Goal: Task Accomplishment & Management: Use online tool/utility

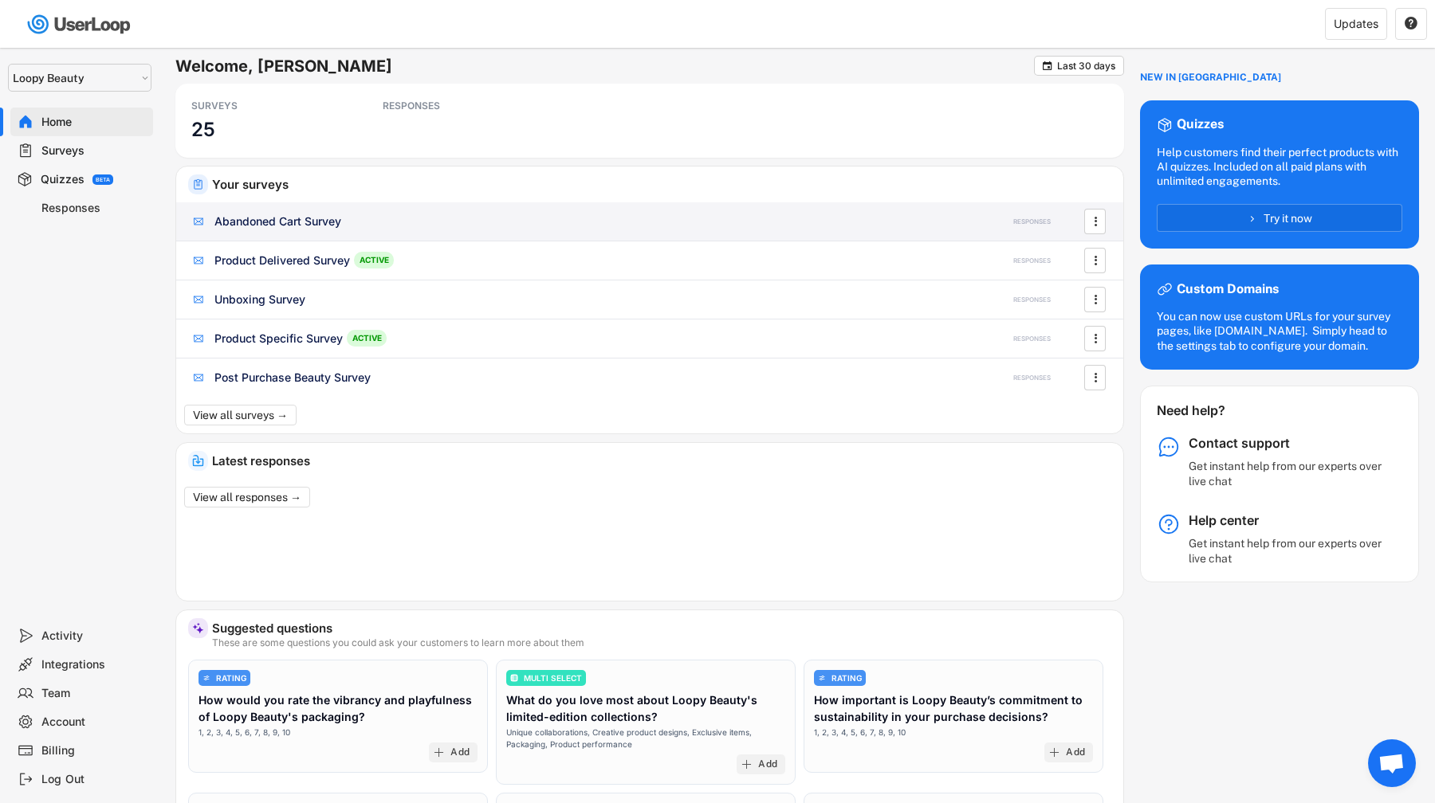
select select ""1348695171700984260__LOOKUP__1621425969652x687239840058835000""
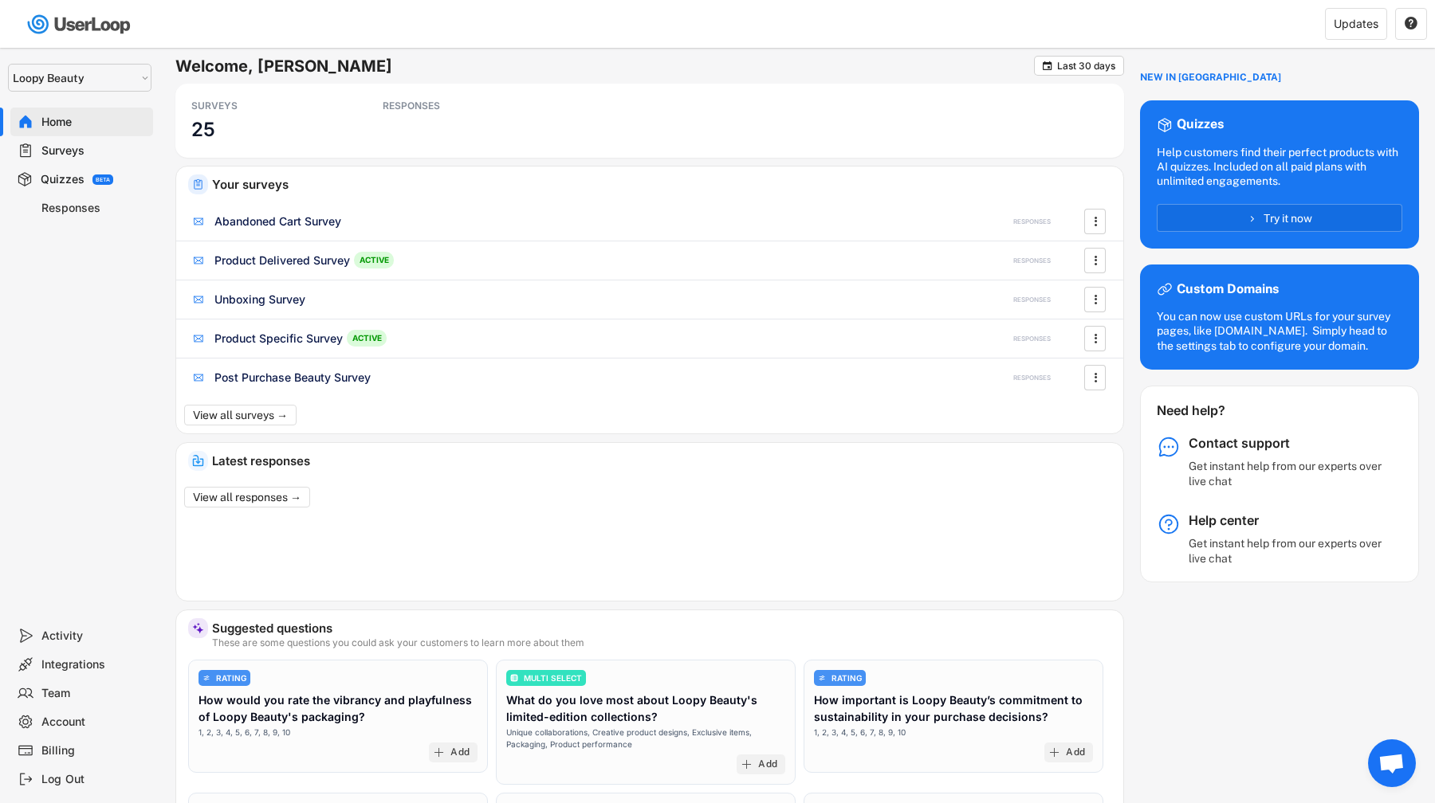
click at [262, 426] on div "Your surveys Abandoned Cart Survey RESPONSES  Product Delivered Survey ACTIVE …" at bounding box center [649, 300] width 947 height 267
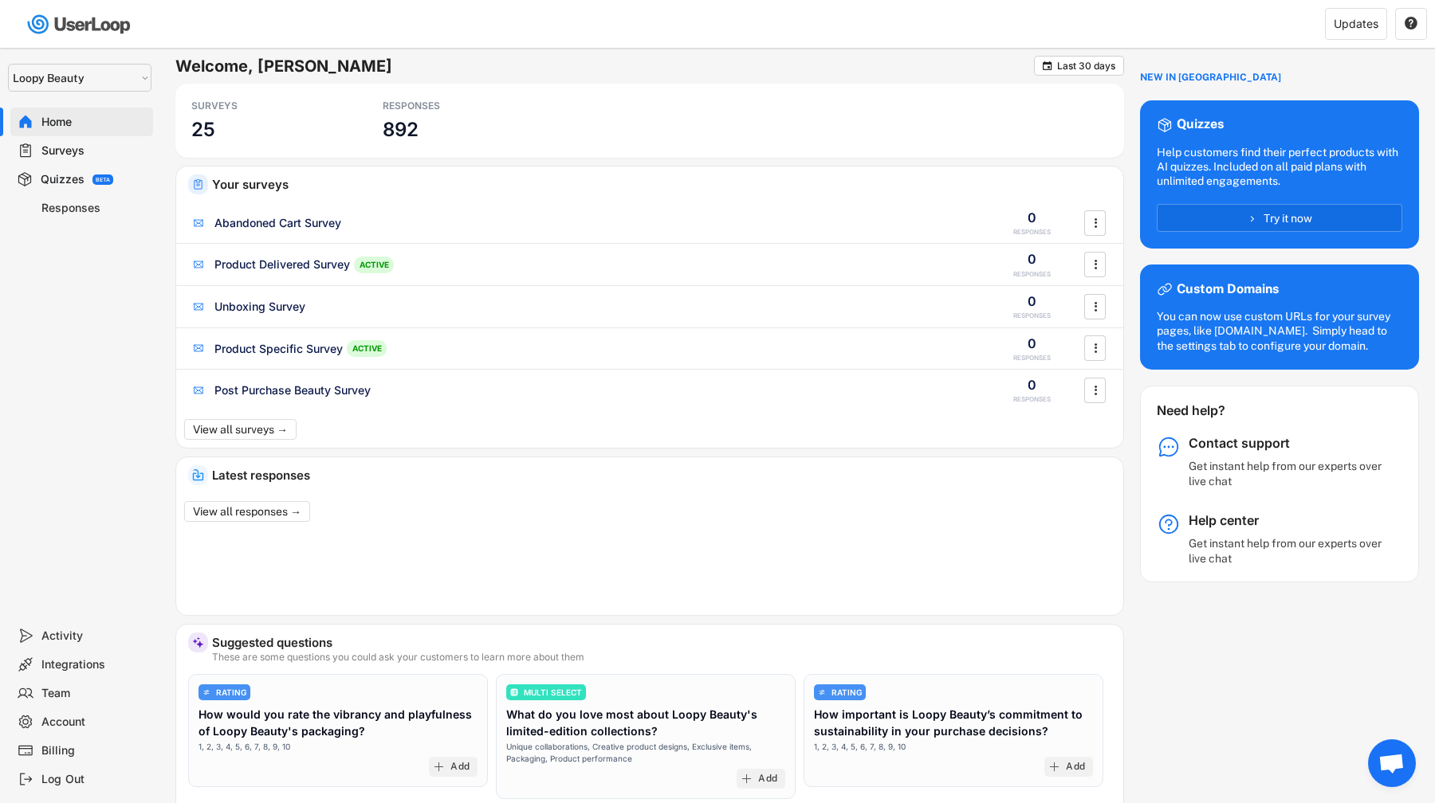
click at [262, 414] on div "Your surveys Abandoned Cart Survey 0 RESPONSES  Product Delivered Survey ACTIV…" at bounding box center [649, 307] width 947 height 281
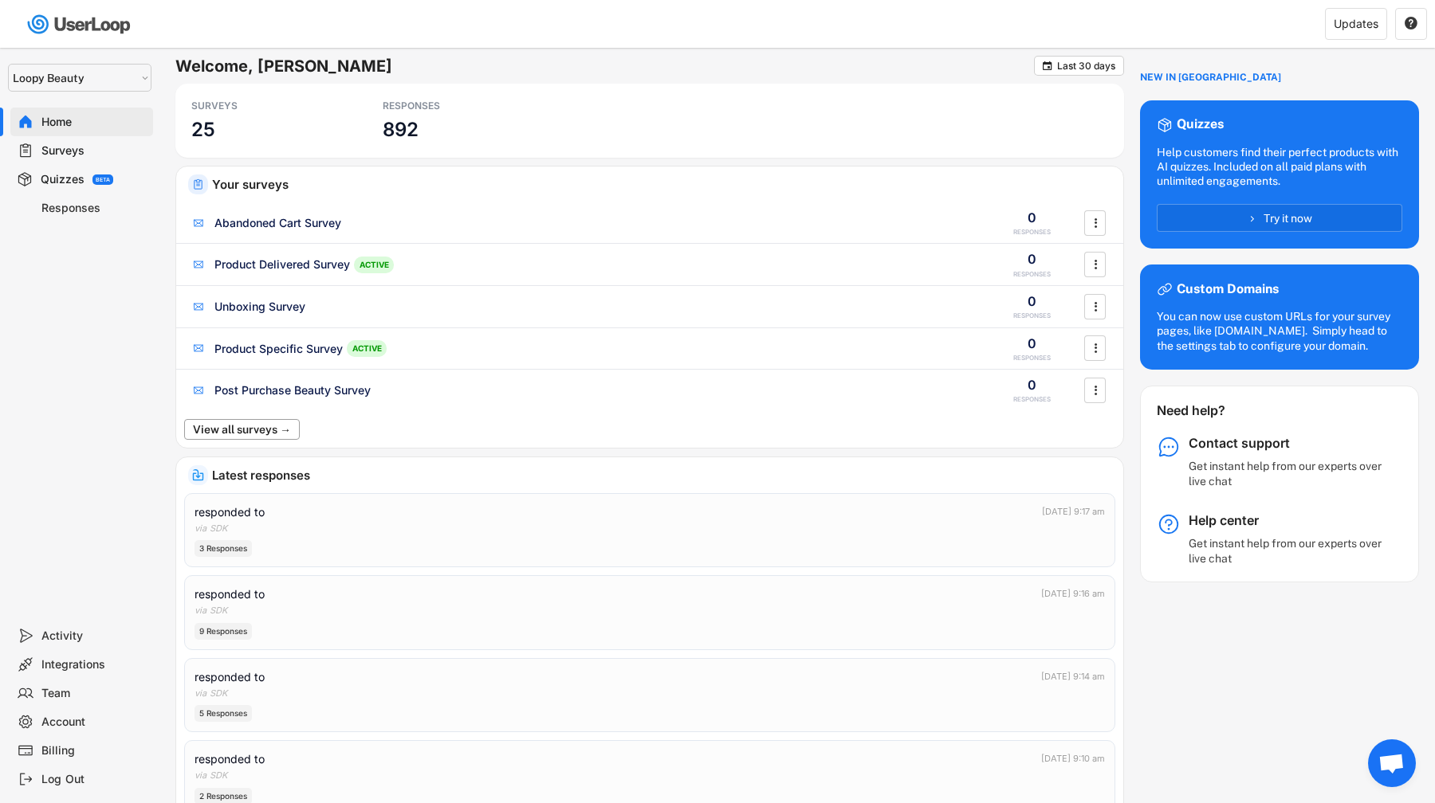
click at [262, 424] on button "View all surveys →" at bounding box center [242, 429] width 116 height 21
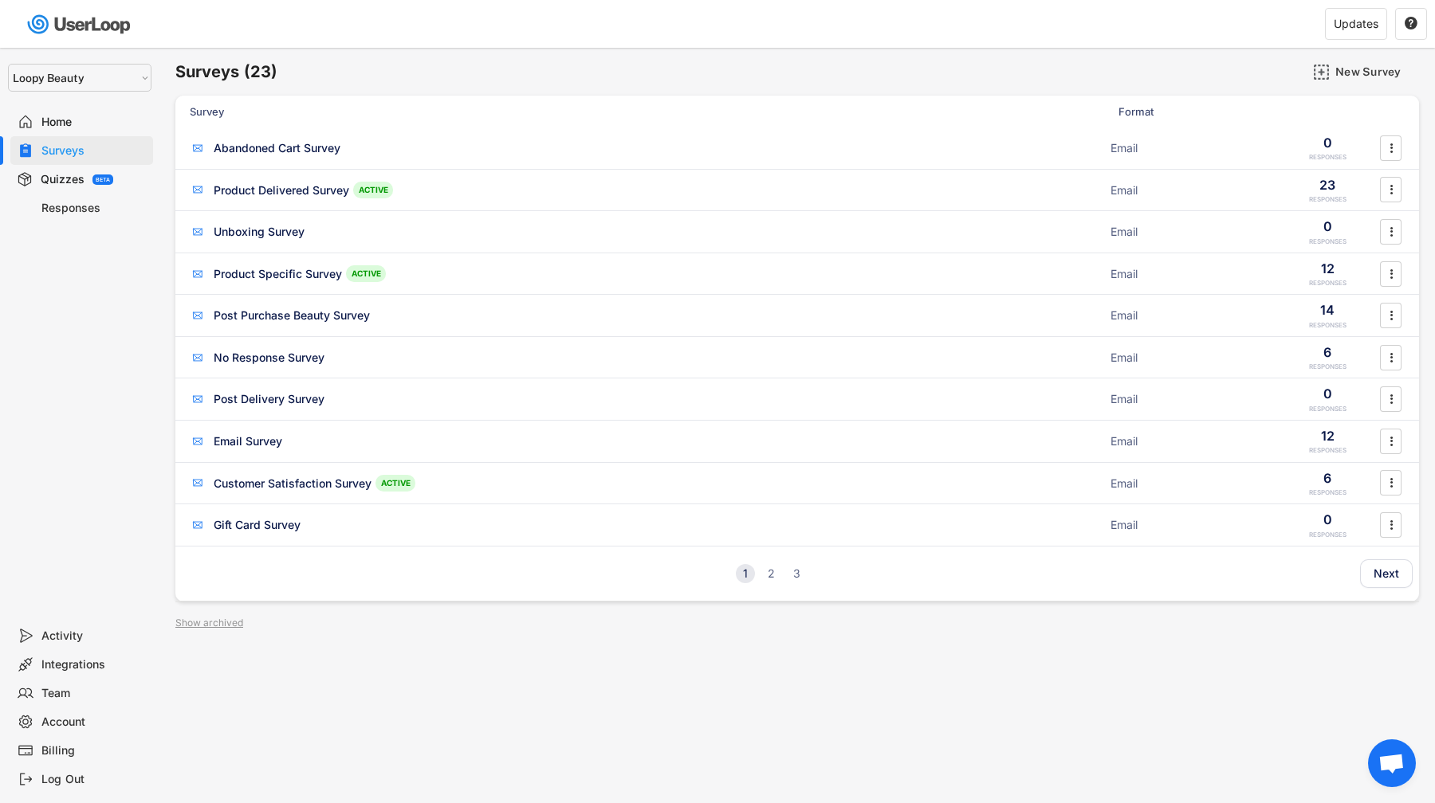
click at [782, 573] on div "1 2 3" at bounding box center [771, 573] width 70 height 19
click at [772, 572] on div "2" at bounding box center [770, 573] width 19 height 11
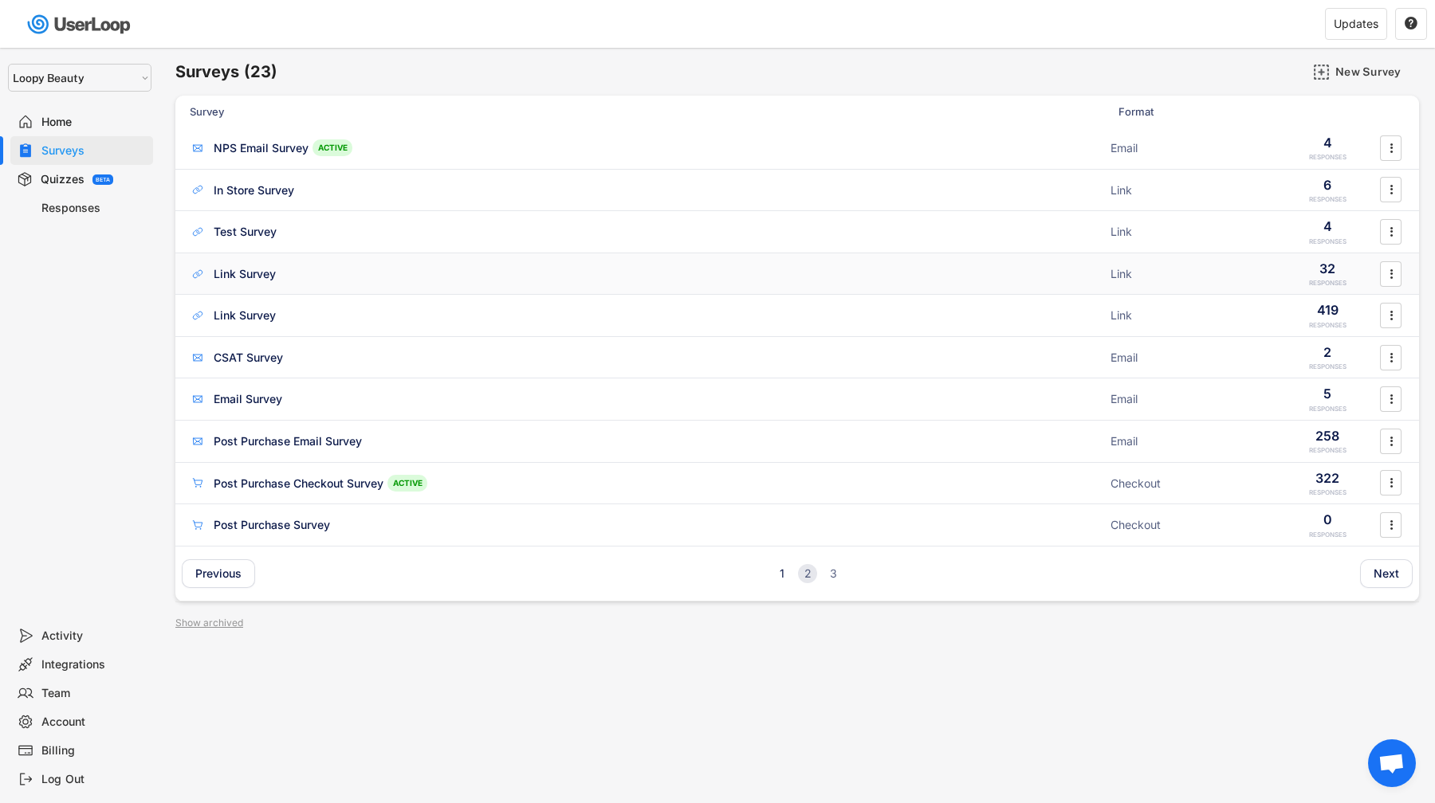
click at [529, 281] on div "Link Survey ACTIVE" at bounding box center [645, 273] width 911 height 17
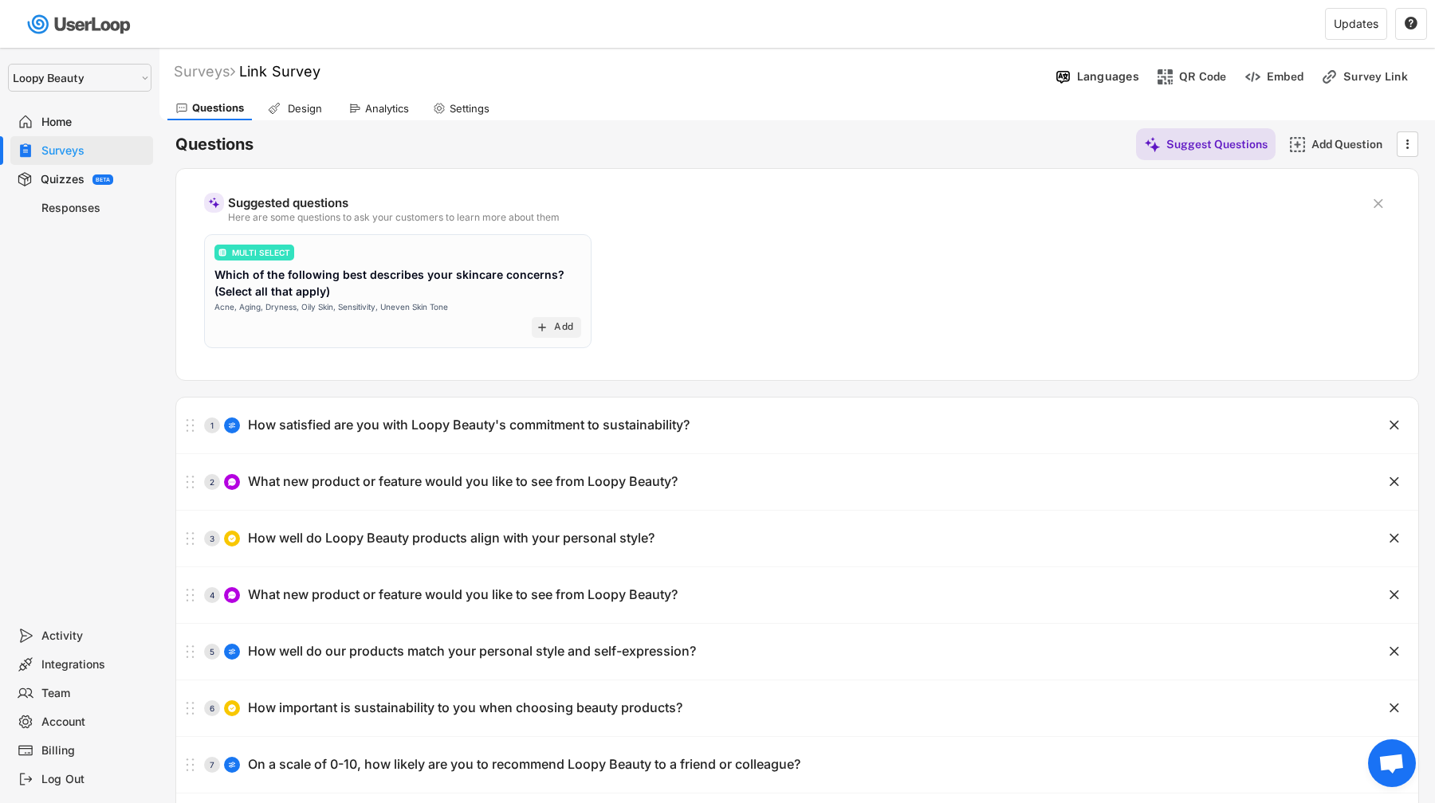
click at [304, 94] on div "Questions Design Analytics Settings" at bounding box center [796, 106] width 1275 height 28
click at [305, 100] on div "Design" at bounding box center [296, 108] width 73 height 24
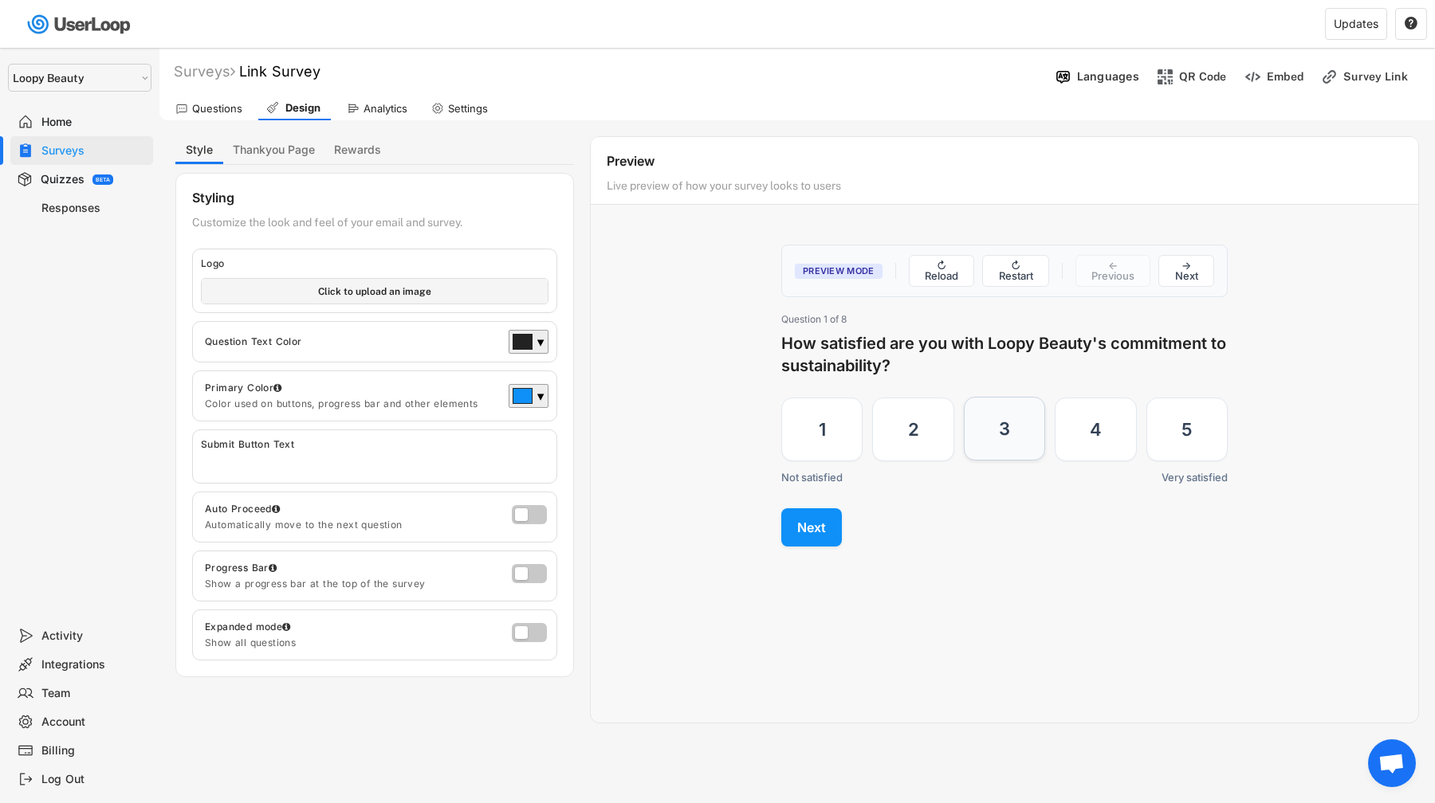
click at [981, 409] on label "3" at bounding box center [1004, 429] width 81 height 64
click at [964, 398] on input "3" at bounding box center [963, 397] width 1 height 1
radio input "true"
click at [814, 539] on button "Next" at bounding box center [811, 527] width 61 height 38
click at [814, 499] on button "Next" at bounding box center [811, 486] width 61 height 38
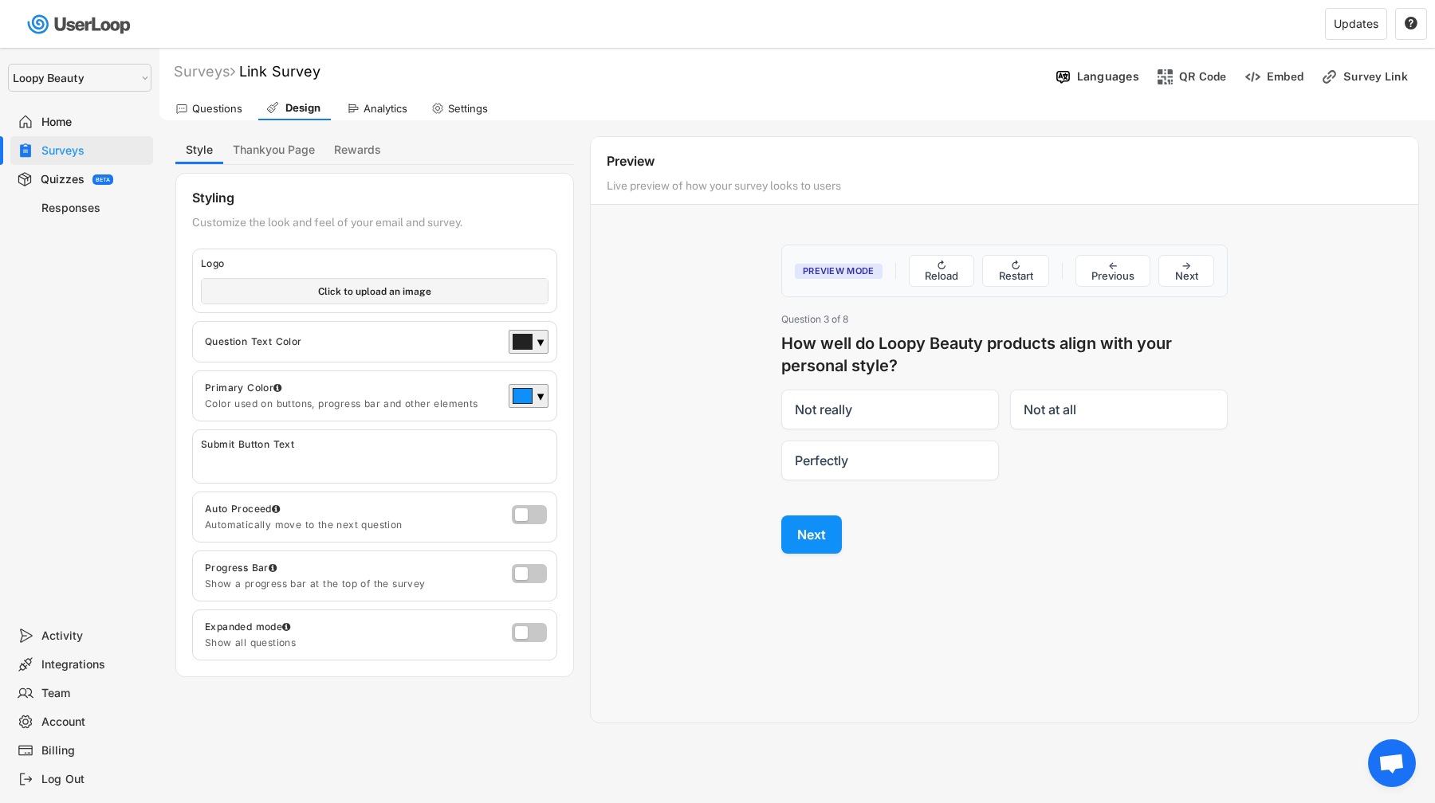
click at [814, 499] on div "Preview Mode ↻ Reload ↻ Restart ← Previous → Next Question 1 of 8 How satisfied…" at bounding box center [1004, 399] width 478 height 341
click at [815, 514] on div "Preview Mode ↻ Reload ↻ Restart ← Previous → Next Question 1 of 8 How satisfied…" at bounding box center [1004, 399] width 478 height 341
click at [815, 524] on button "Next" at bounding box center [811, 534] width 61 height 38
click at [520, 587] on div at bounding box center [532, 576] width 41 height 25
click at [528, 565] on label at bounding box center [525, 569] width 35 height 19
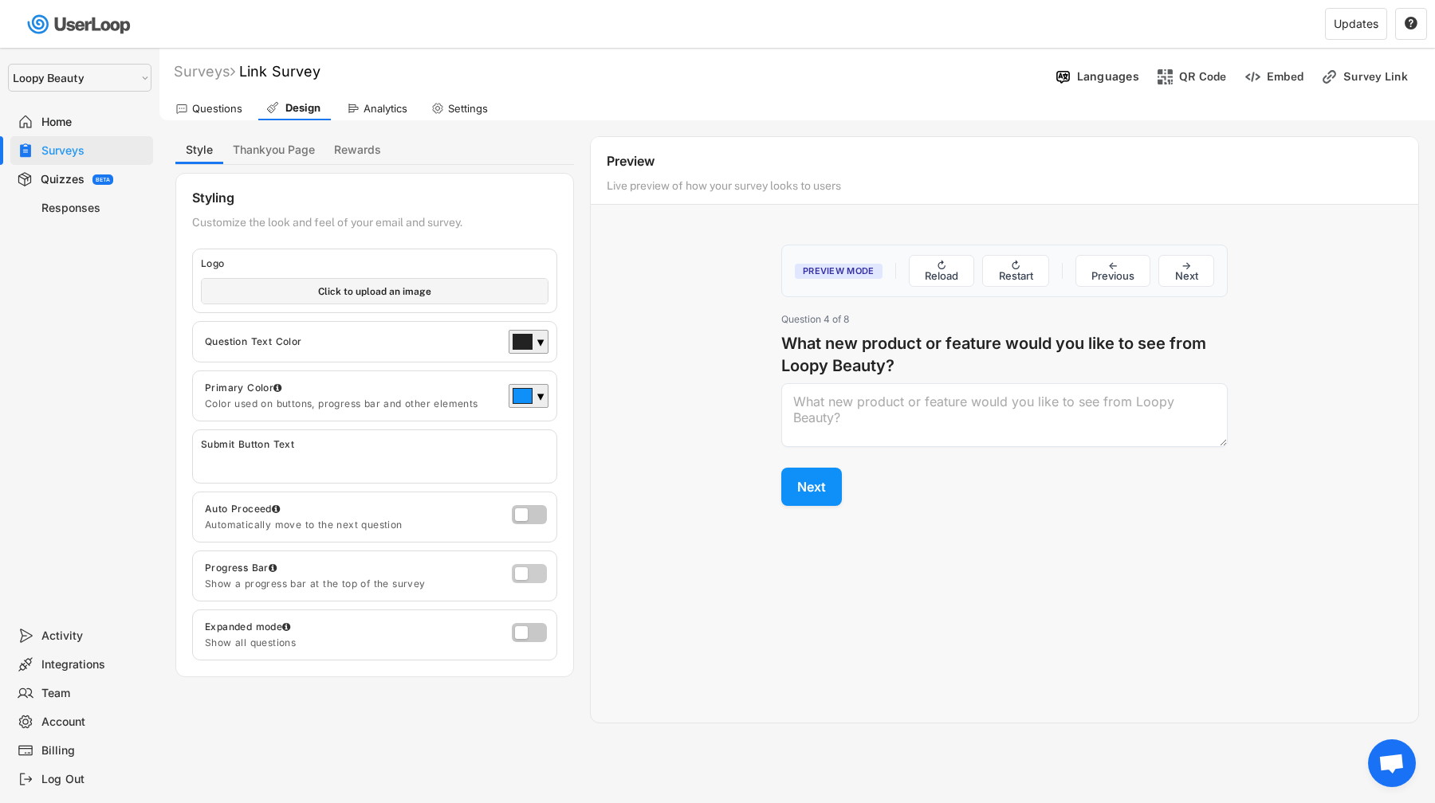
click at [0, 0] on input "checkbox" at bounding box center [0, 0] width 0 height 0
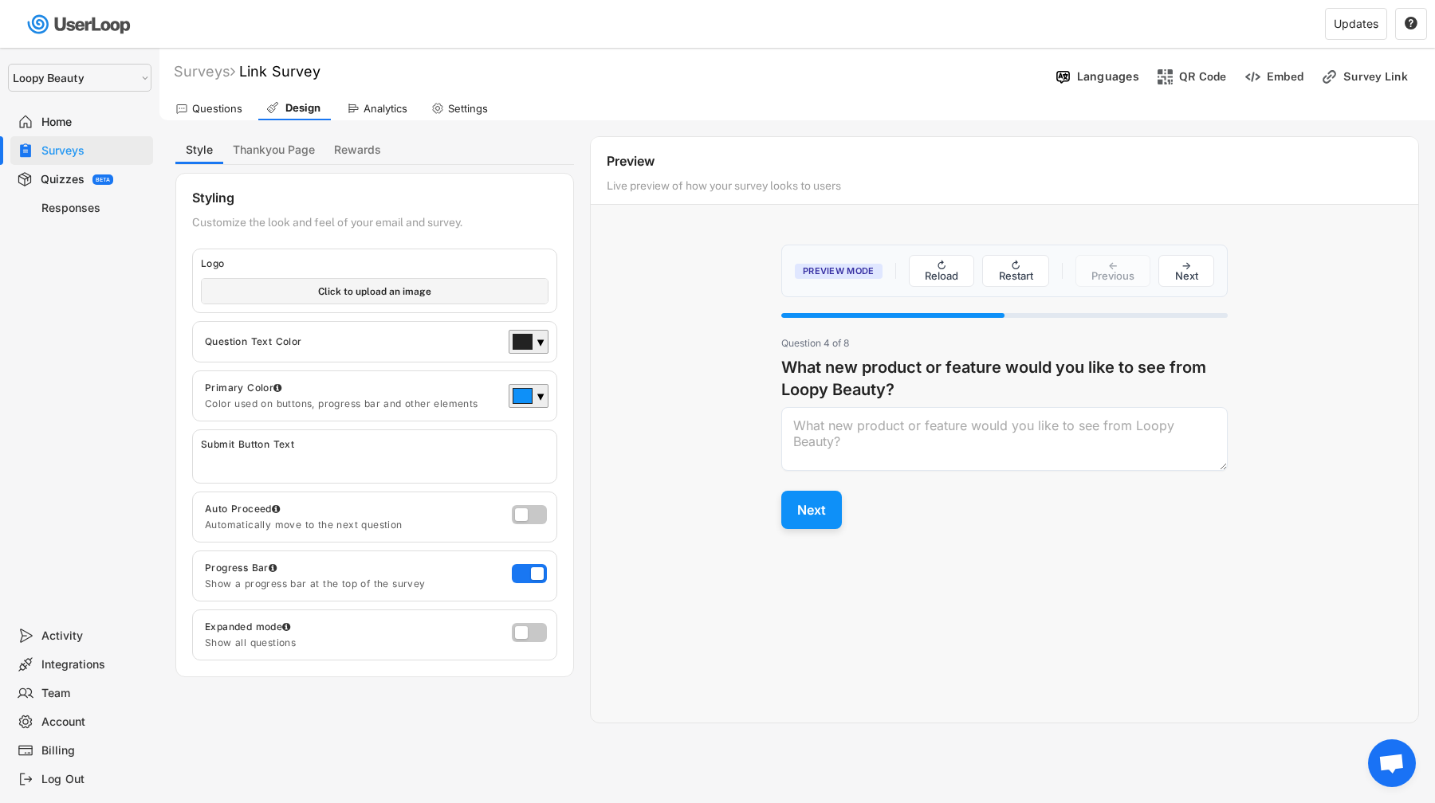
click at [831, 516] on button "Next" at bounding box center [811, 510] width 61 height 38
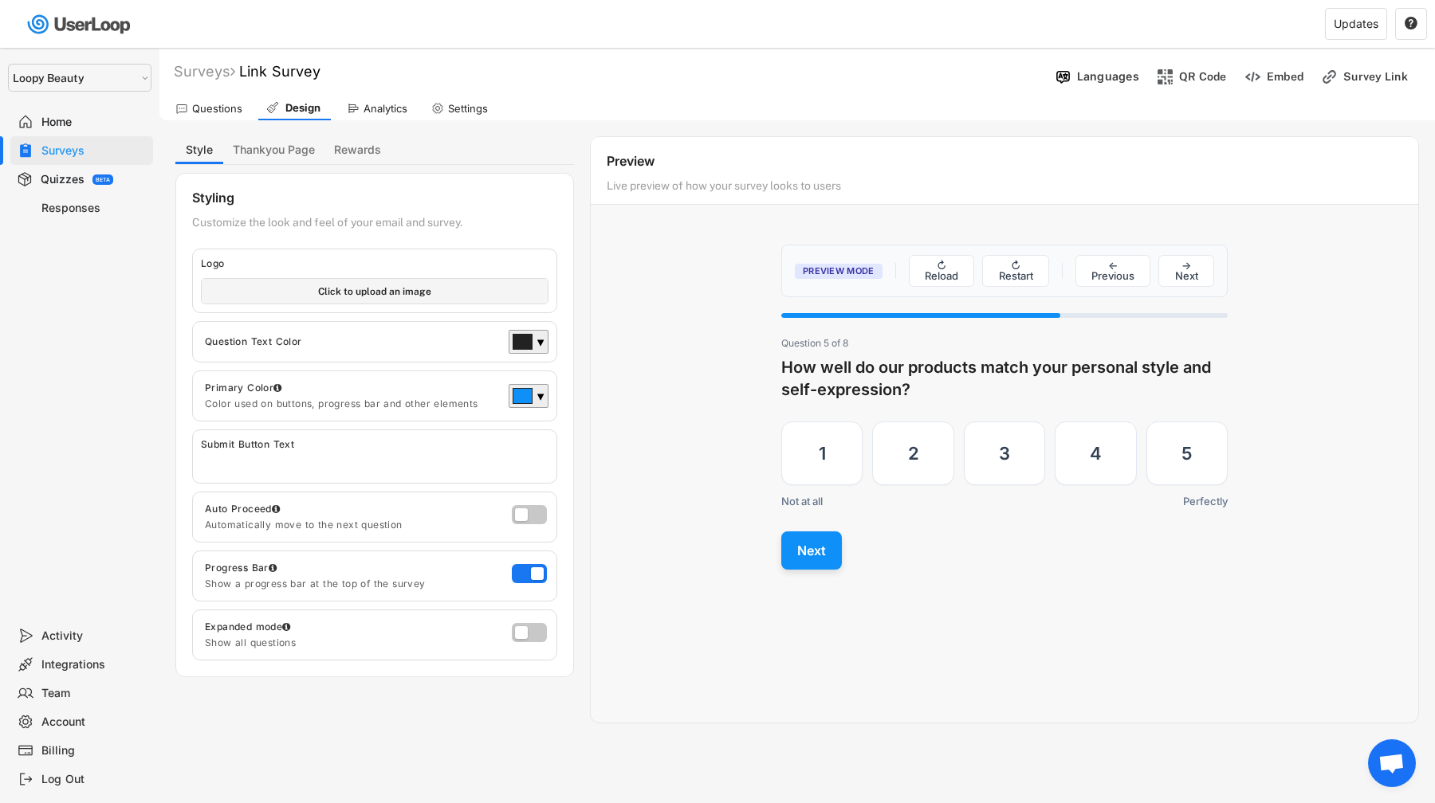
click at [831, 516] on div "Preview Mode ↻ Reload ↻ Restart ← Previous → Next Question 1 of 8 How satisfied…" at bounding box center [1004, 408] width 478 height 358
click at [813, 560] on button "Next" at bounding box center [811, 551] width 61 height 38
click at [813, 560] on button "Next" at bounding box center [811, 558] width 61 height 38
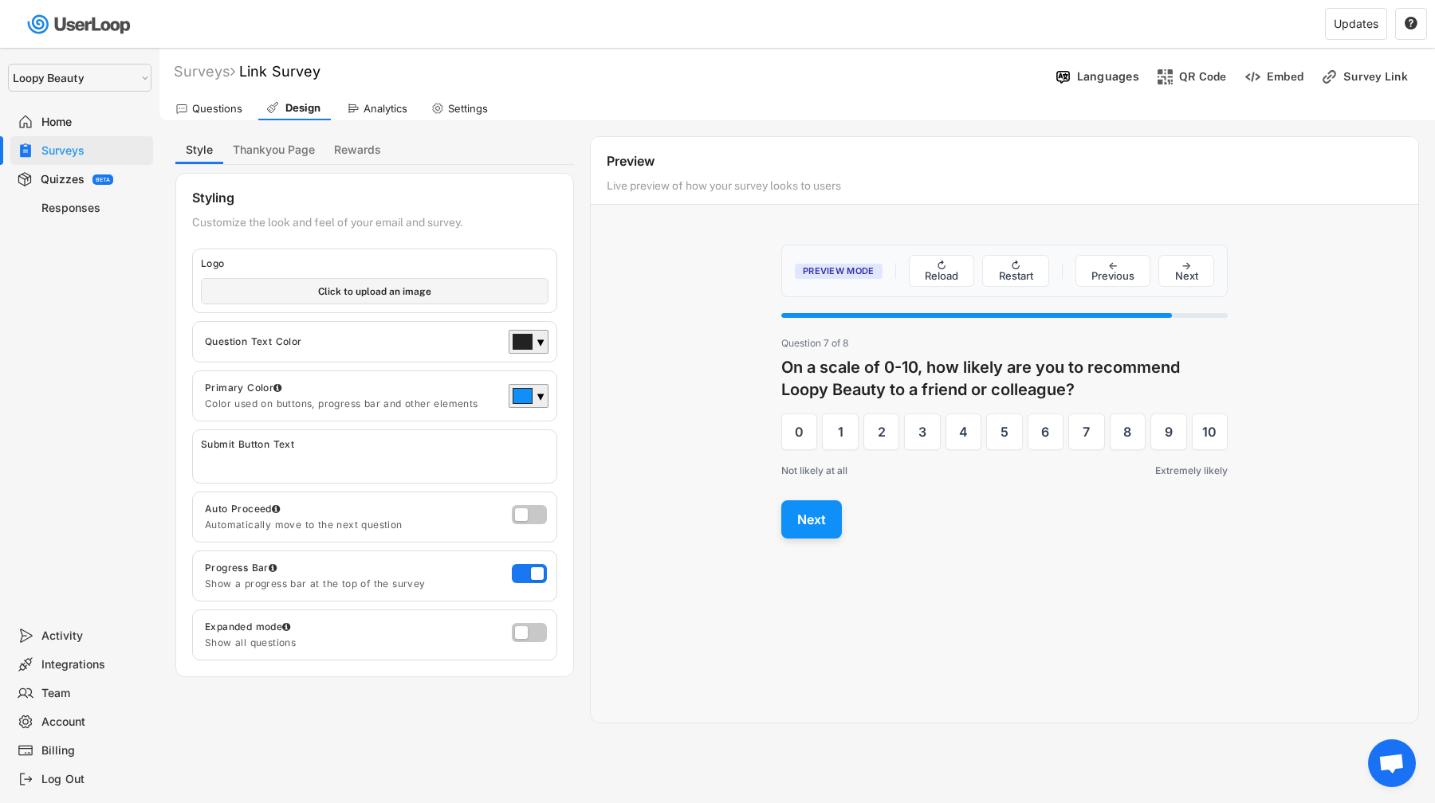
click at [817, 524] on button "Next" at bounding box center [811, 520] width 61 height 38
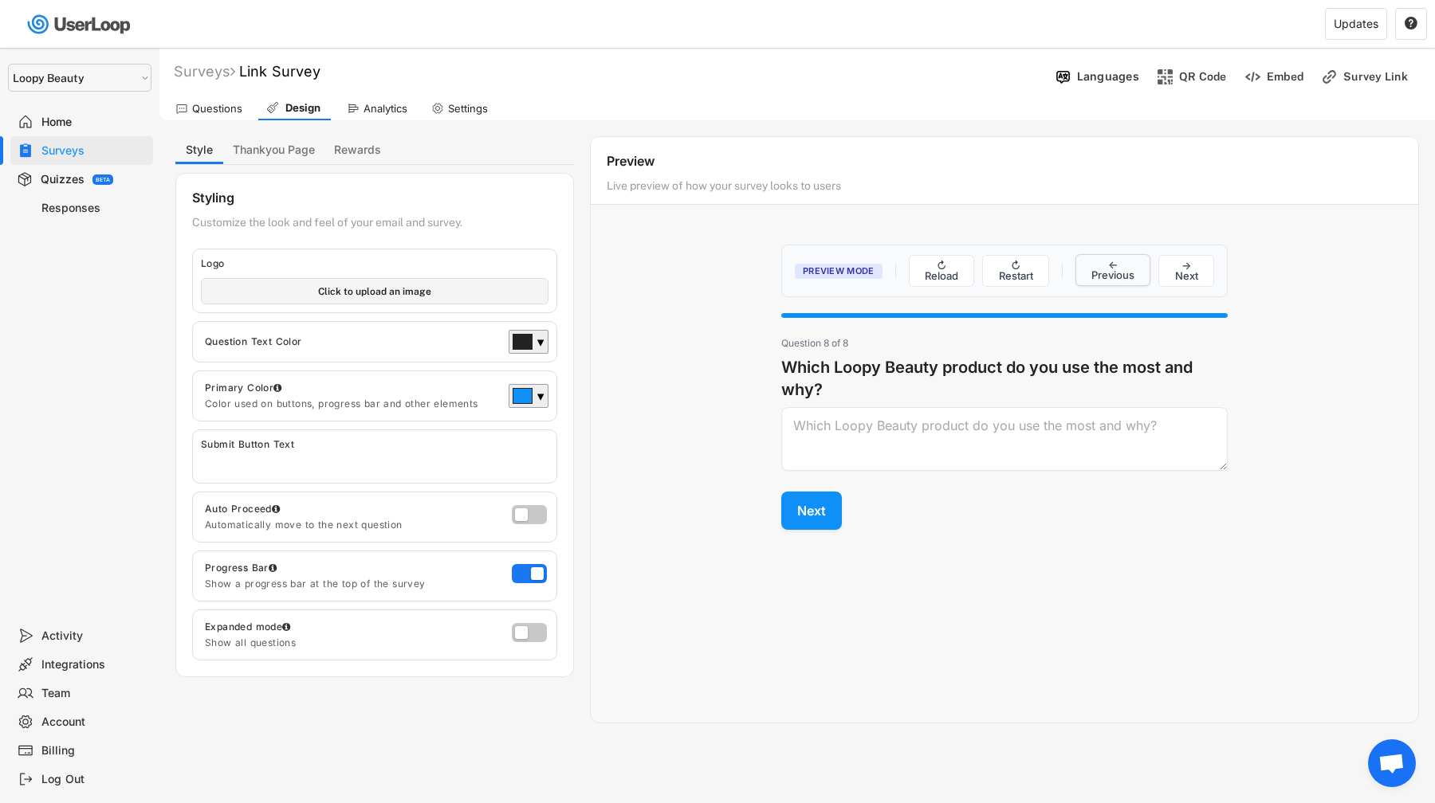
click at [1105, 274] on button "← Previous" at bounding box center [1113, 270] width 76 height 32
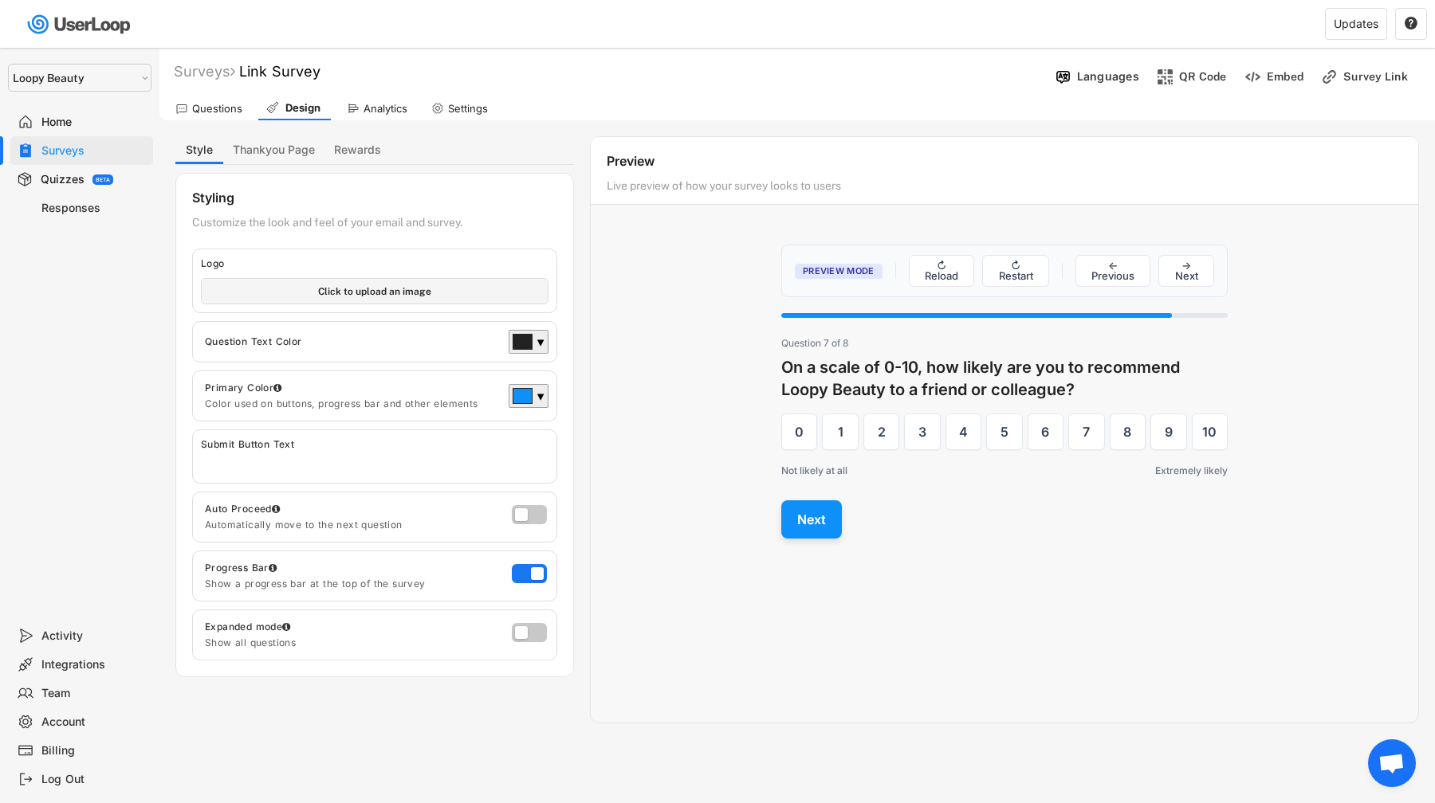
click at [803, 512] on button "Next" at bounding box center [811, 520] width 61 height 38
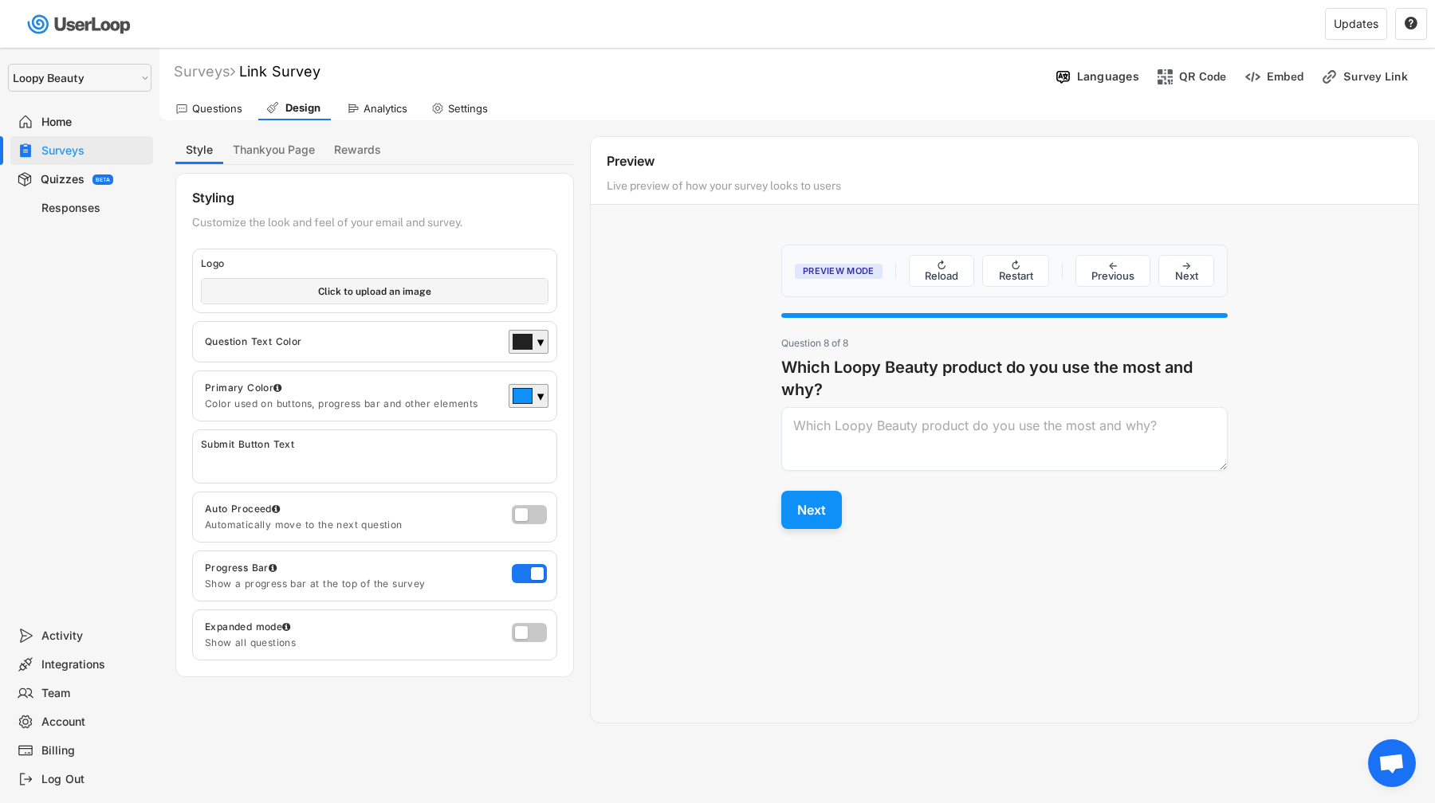
click at [803, 512] on button "Next" at bounding box center [811, 510] width 61 height 38
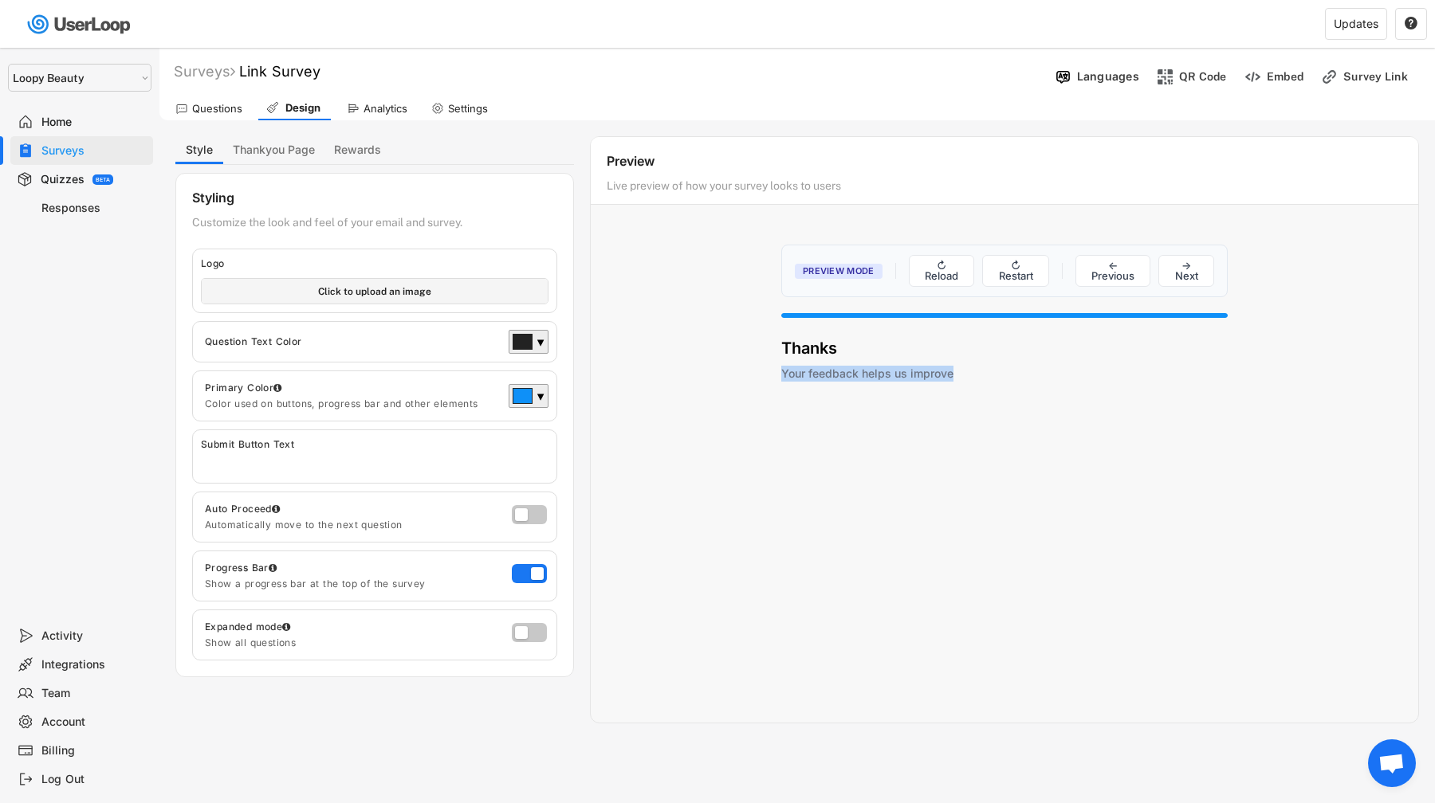
click at [803, 512] on div "Preview Mode ↻ Reload ↻ Restart ← Previous → Next Question 1 of 8 How satisfied…" at bounding box center [1004, 468] width 827 height 478
click at [953, 274] on button "↻ Reload" at bounding box center [942, 270] width 66 height 32
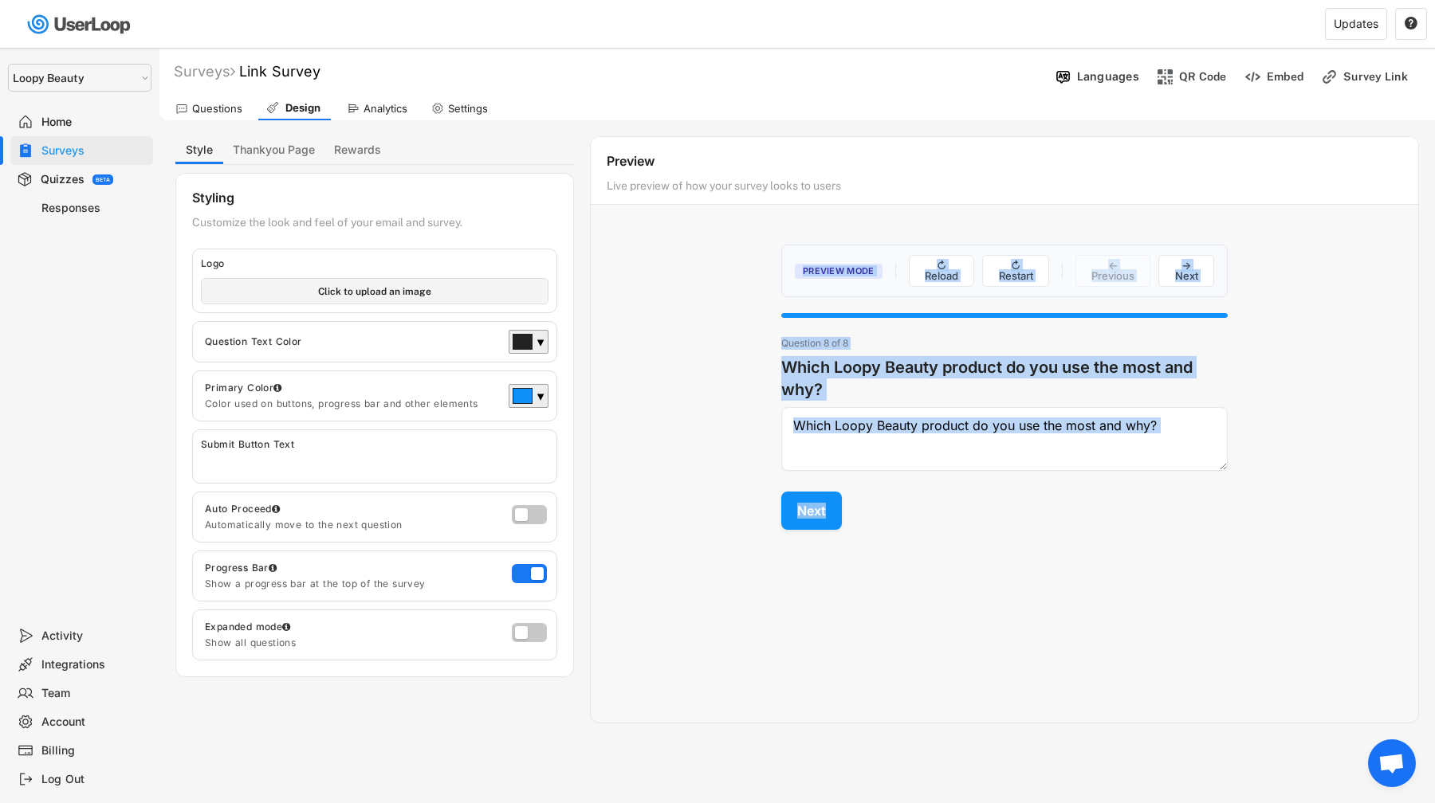
click at [1218, 253] on div "Preview Mode ↻ Reload ↻ Restart ← Previous → Next" at bounding box center [1004, 271] width 446 height 53
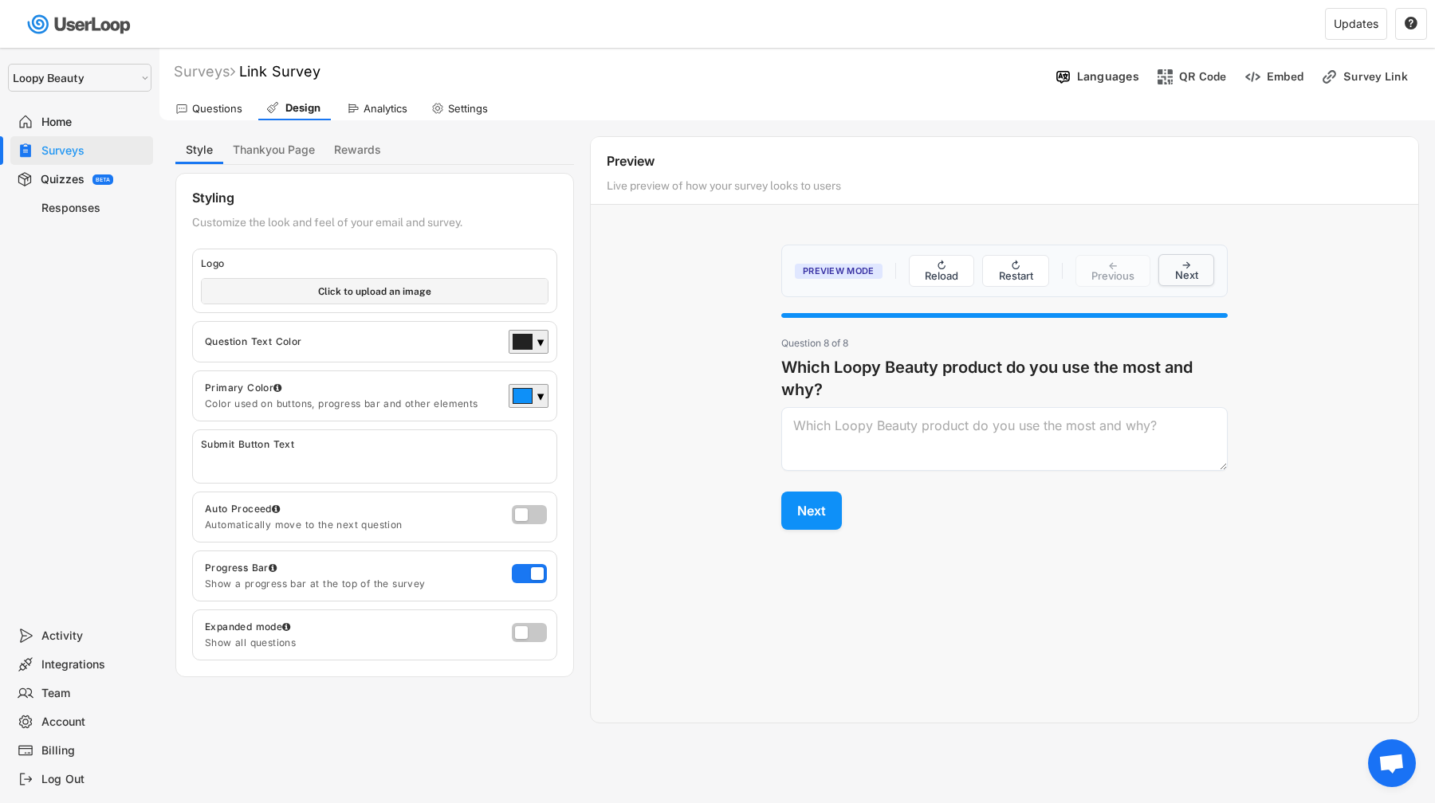
click at [1192, 266] on button "→ Next" at bounding box center [1186, 270] width 56 height 32
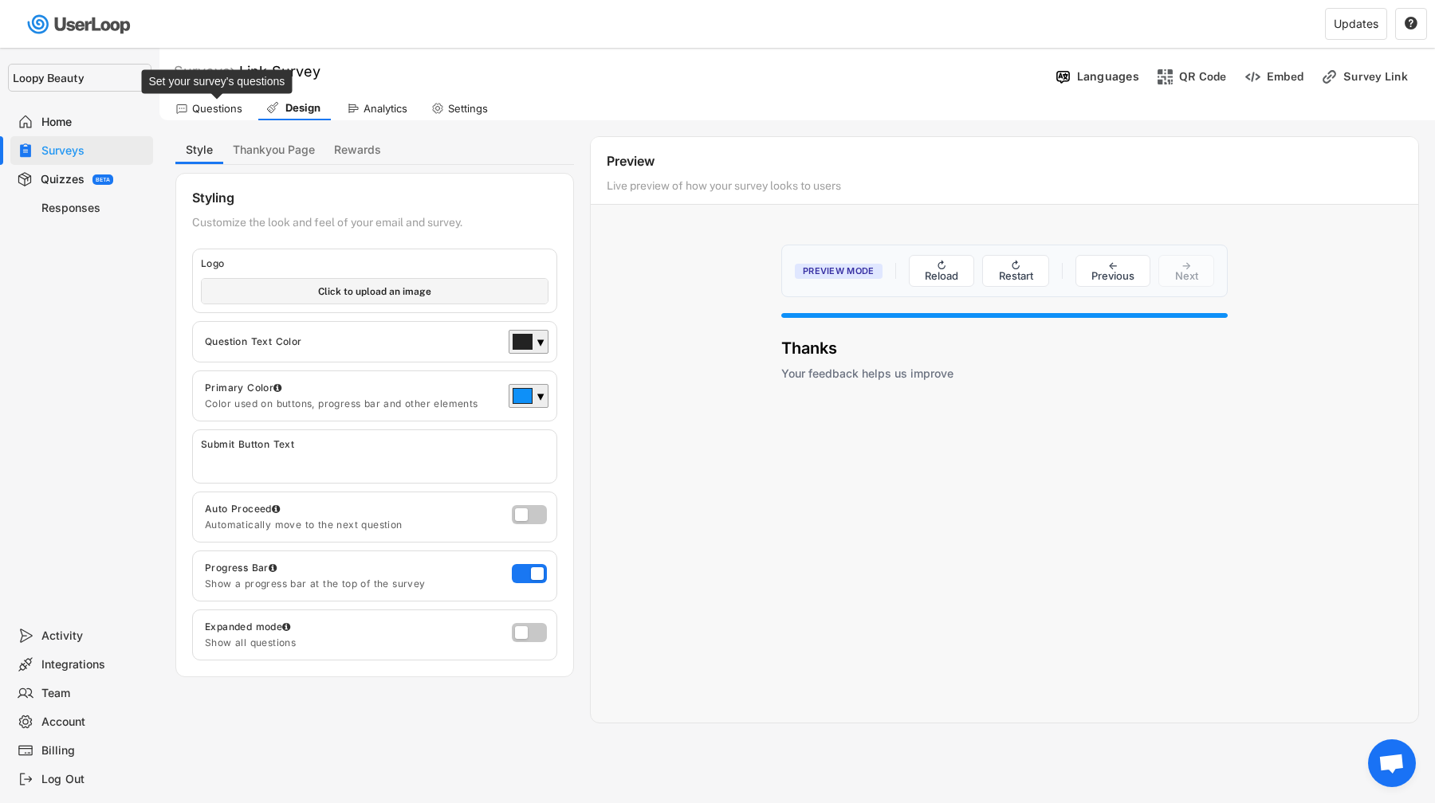
click at [227, 107] on div "Questions" at bounding box center [217, 109] width 50 height 14
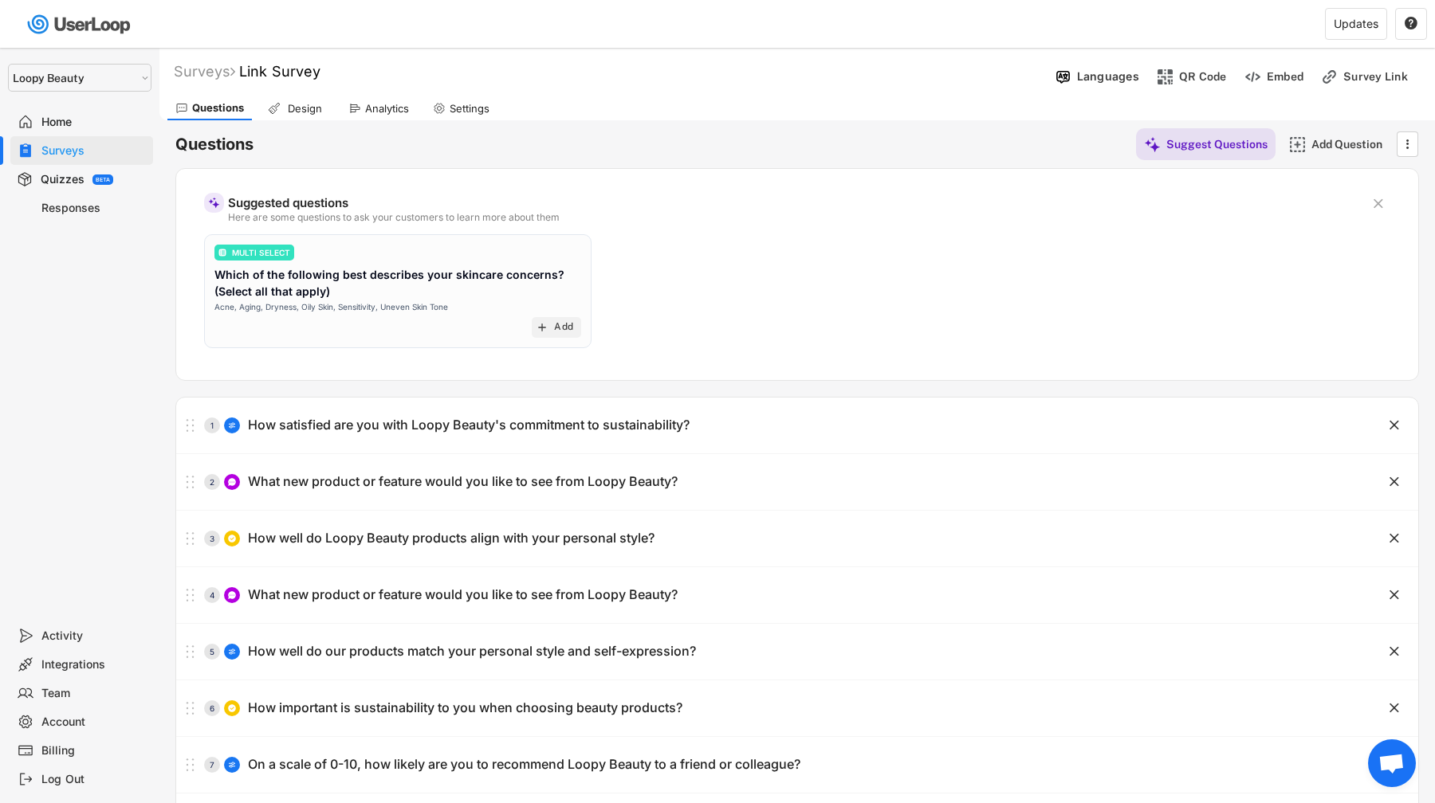
click at [1381, 198] on text "" at bounding box center [1378, 203] width 10 height 17
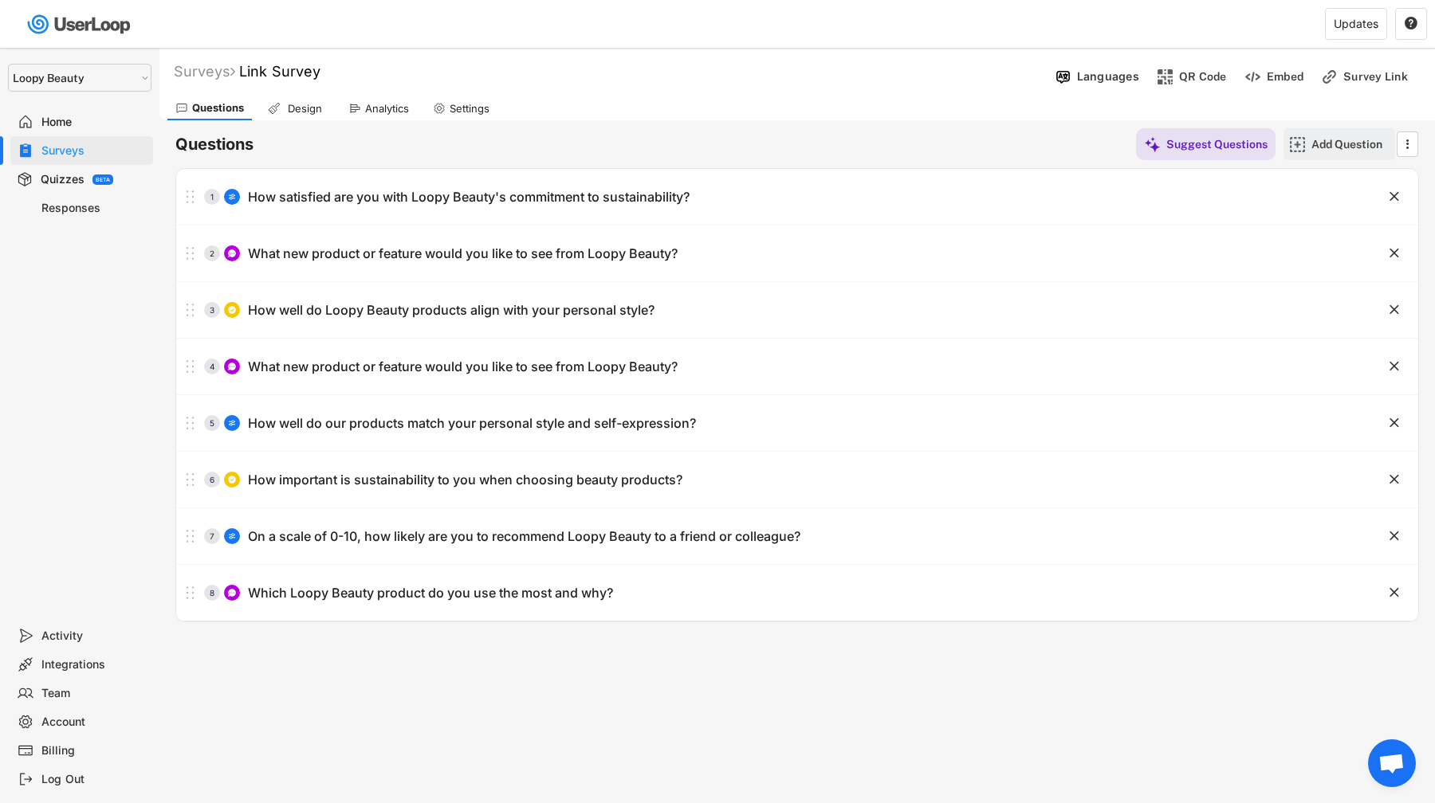
click at [1314, 147] on div "Add Question" at bounding box center [1351, 144] width 80 height 14
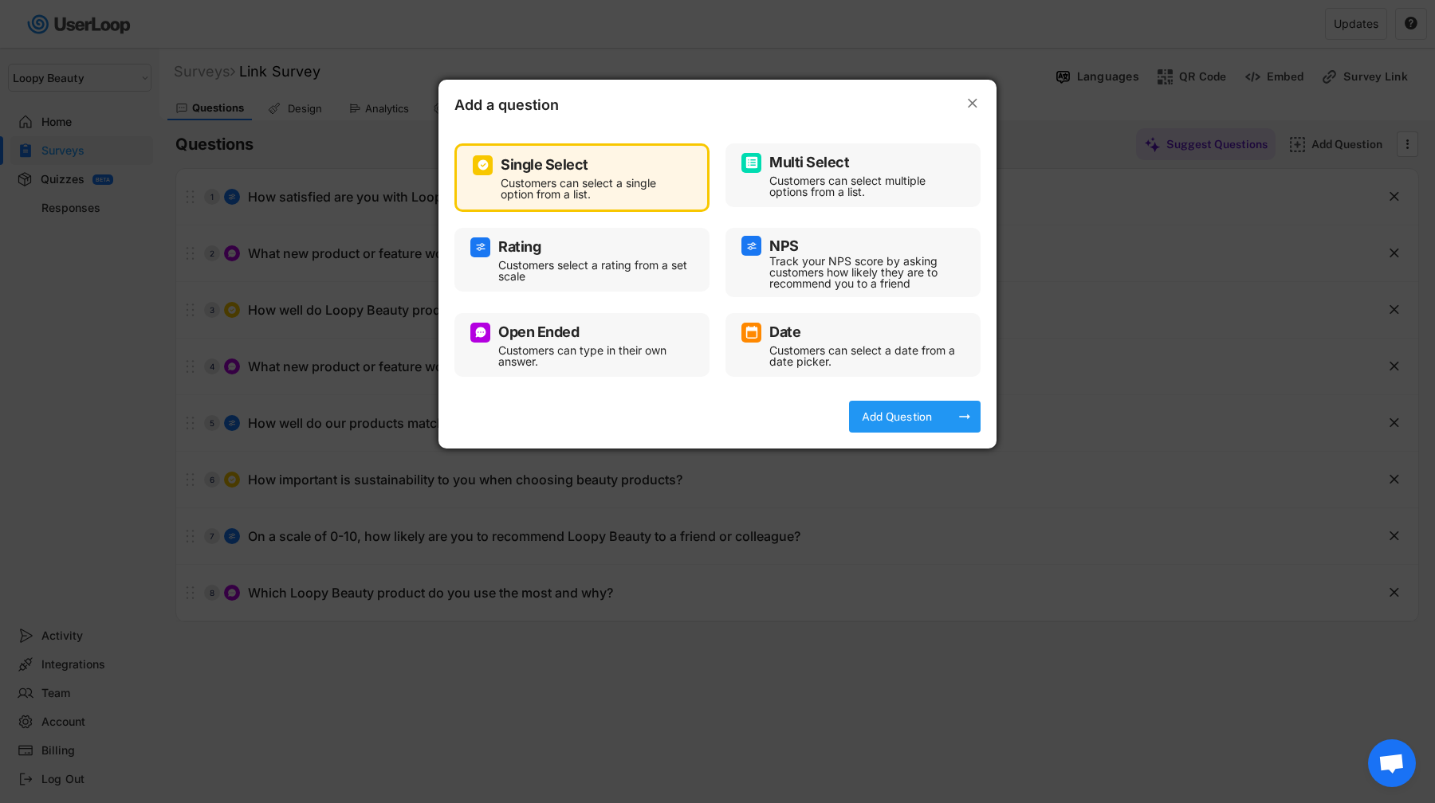
click at [939, 422] on div "Add Question arrow_right_alt" at bounding box center [915, 417] width 132 height 32
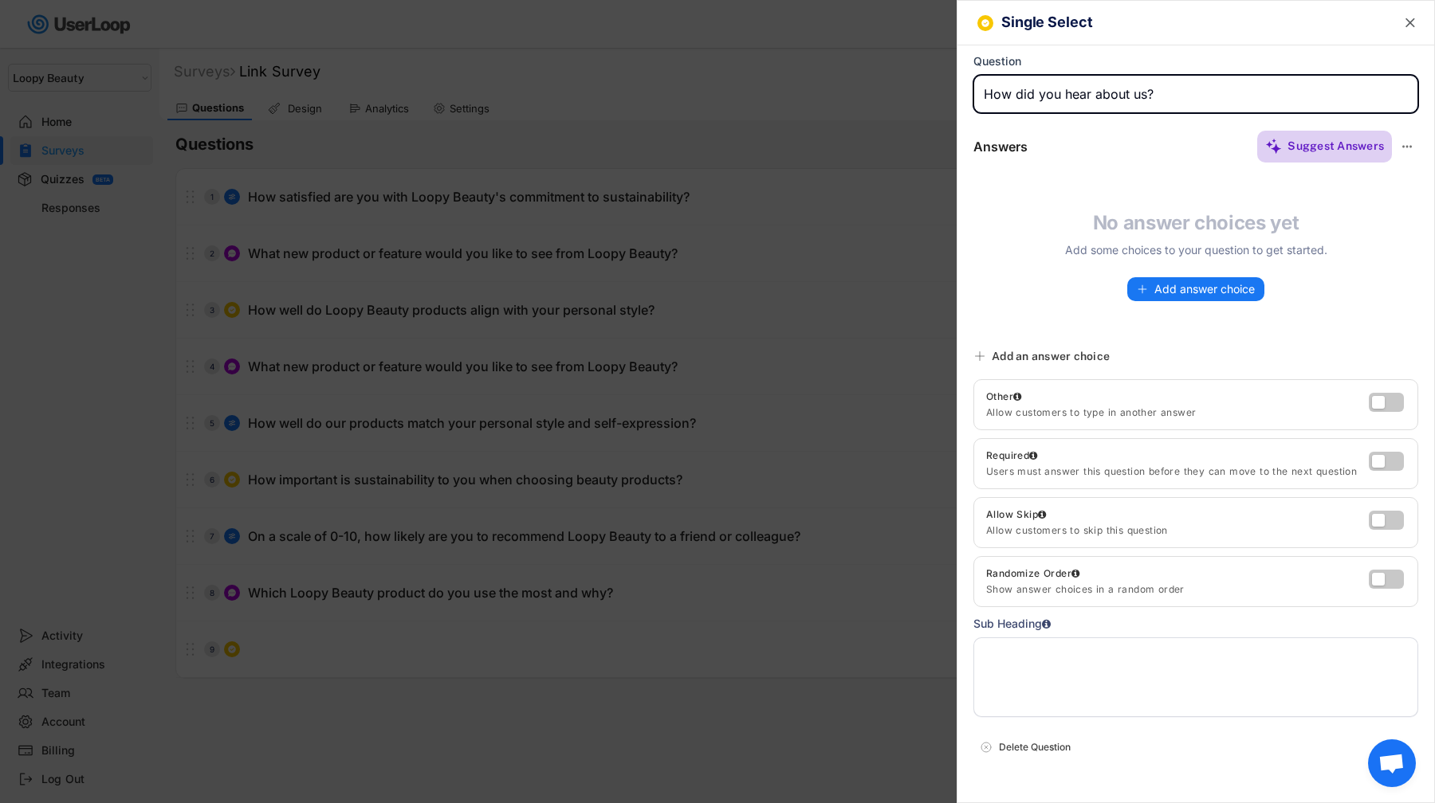
type input "How did you hear about us?"
click at [1345, 144] on div "Suggest Answers" at bounding box center [1335, 146] width 96 height 14
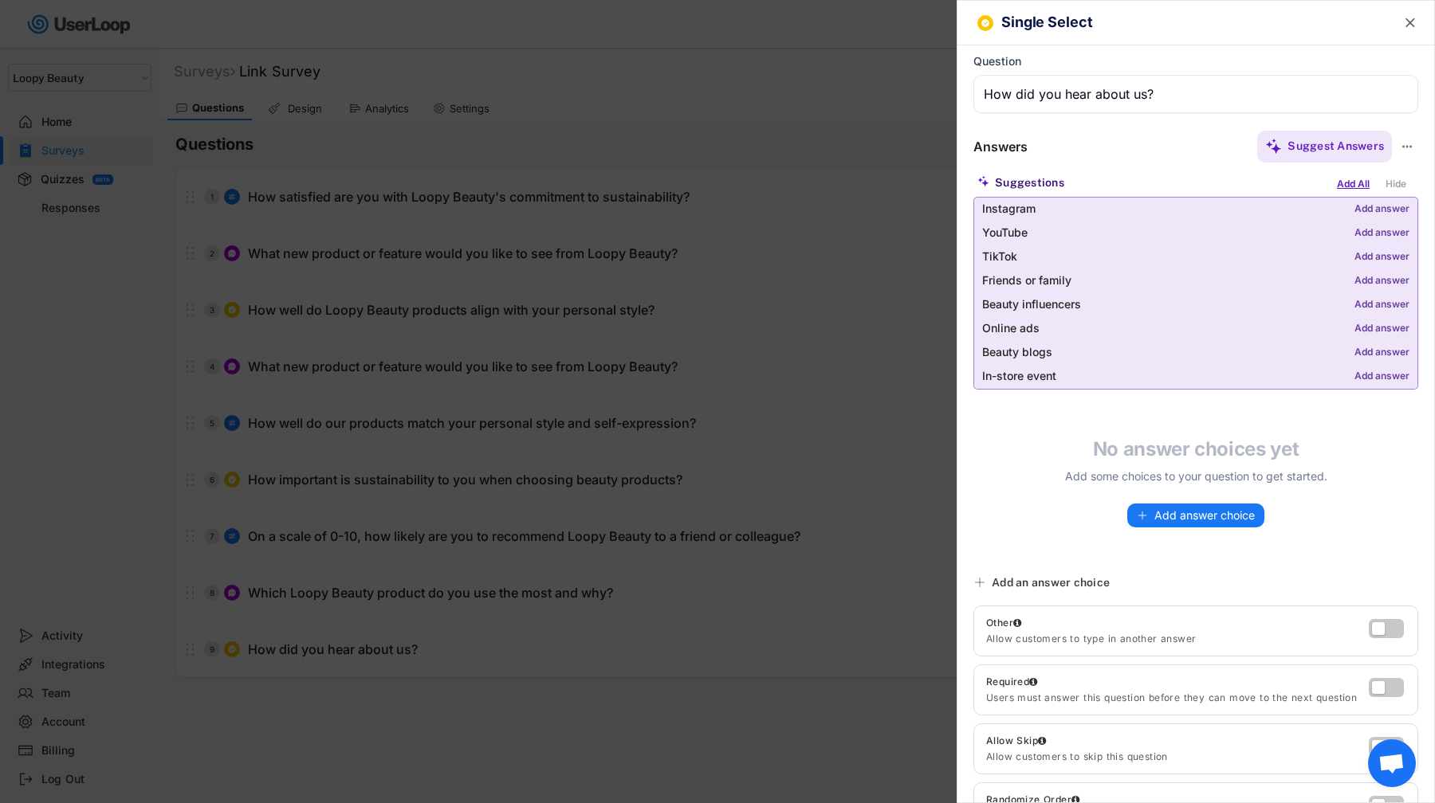
click at [1354, 185] on div "Add All" at bounding box center [1353, 184] width 41 height 18
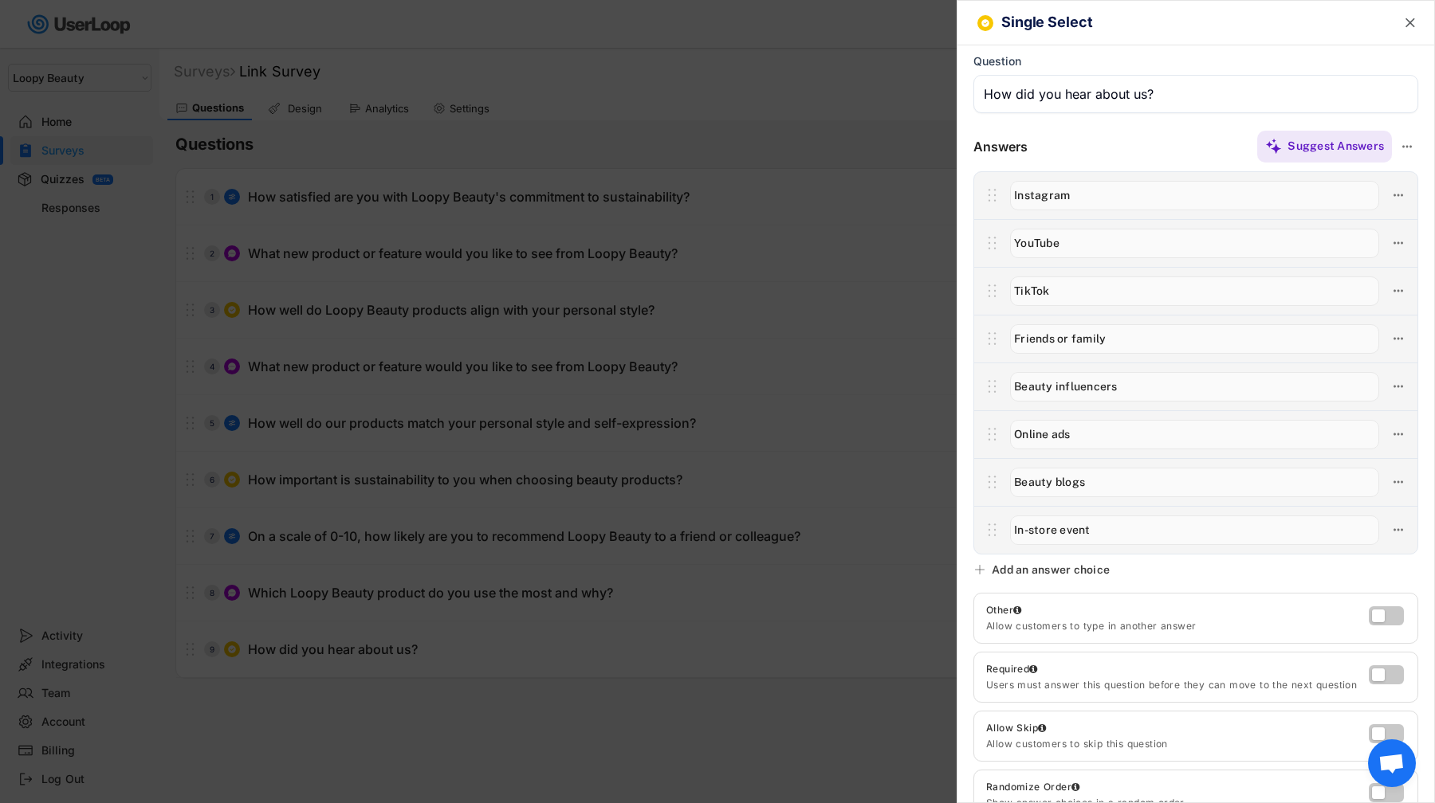
click at [731, 247] on div at bounding box center [717, 401] width 1435 height 803
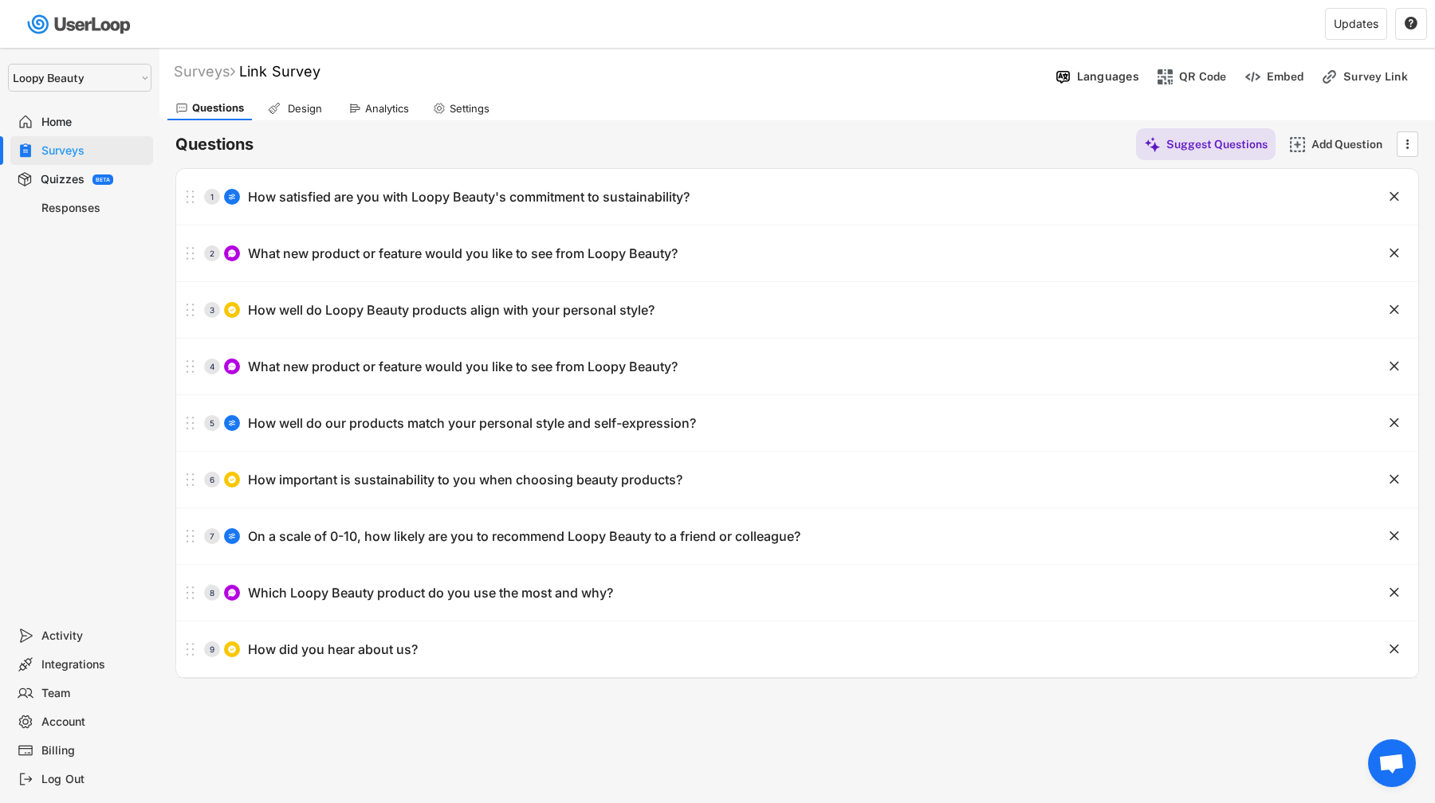
click at [281, 108] on div "Design" at bounding box center [296, 108] width 73 height 24
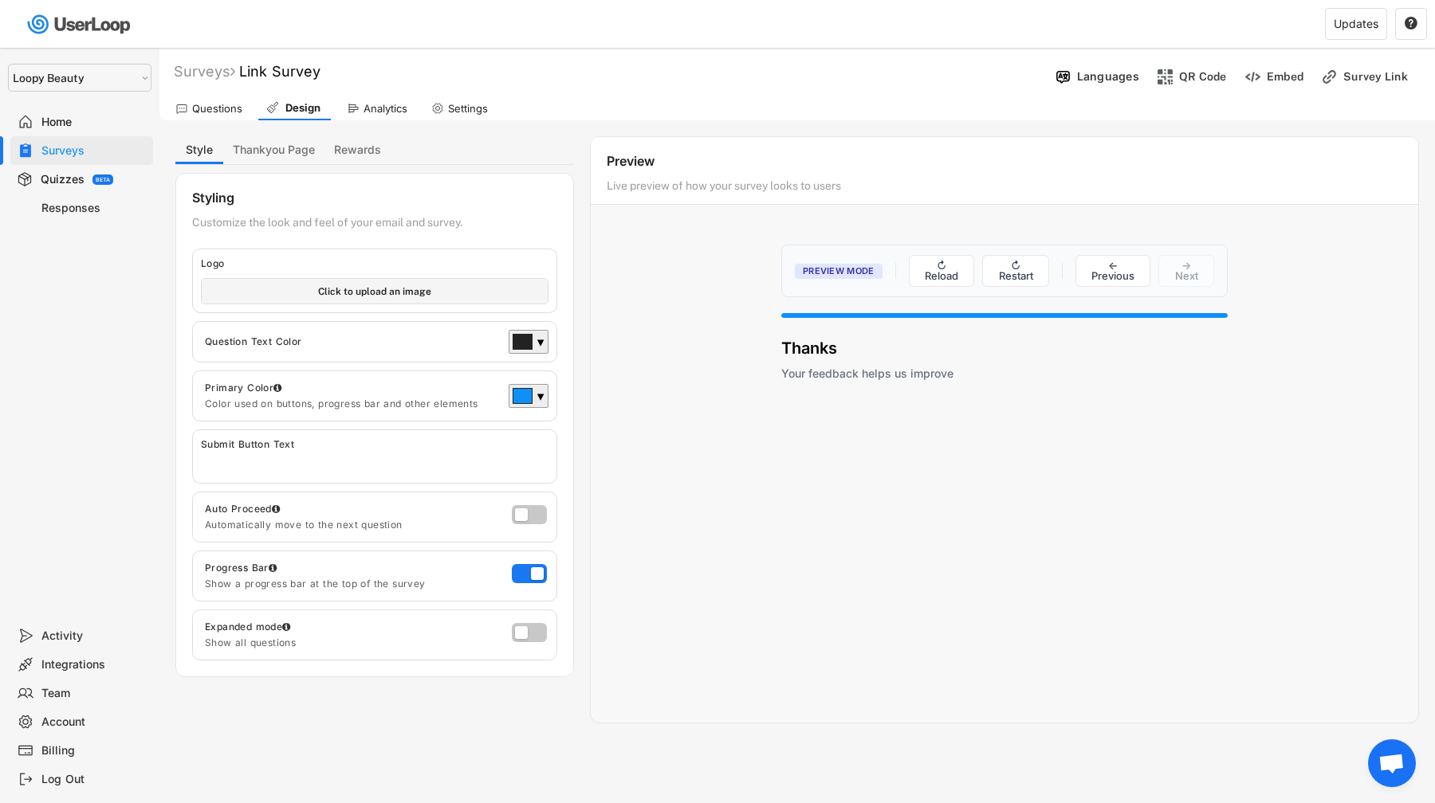
click at [283, 108] on div "Design" at bounding box center [303, 108] width 40 height 14
click at [207, 114] on div "Questions" at bounding box center [217, 109] width 50 height 14
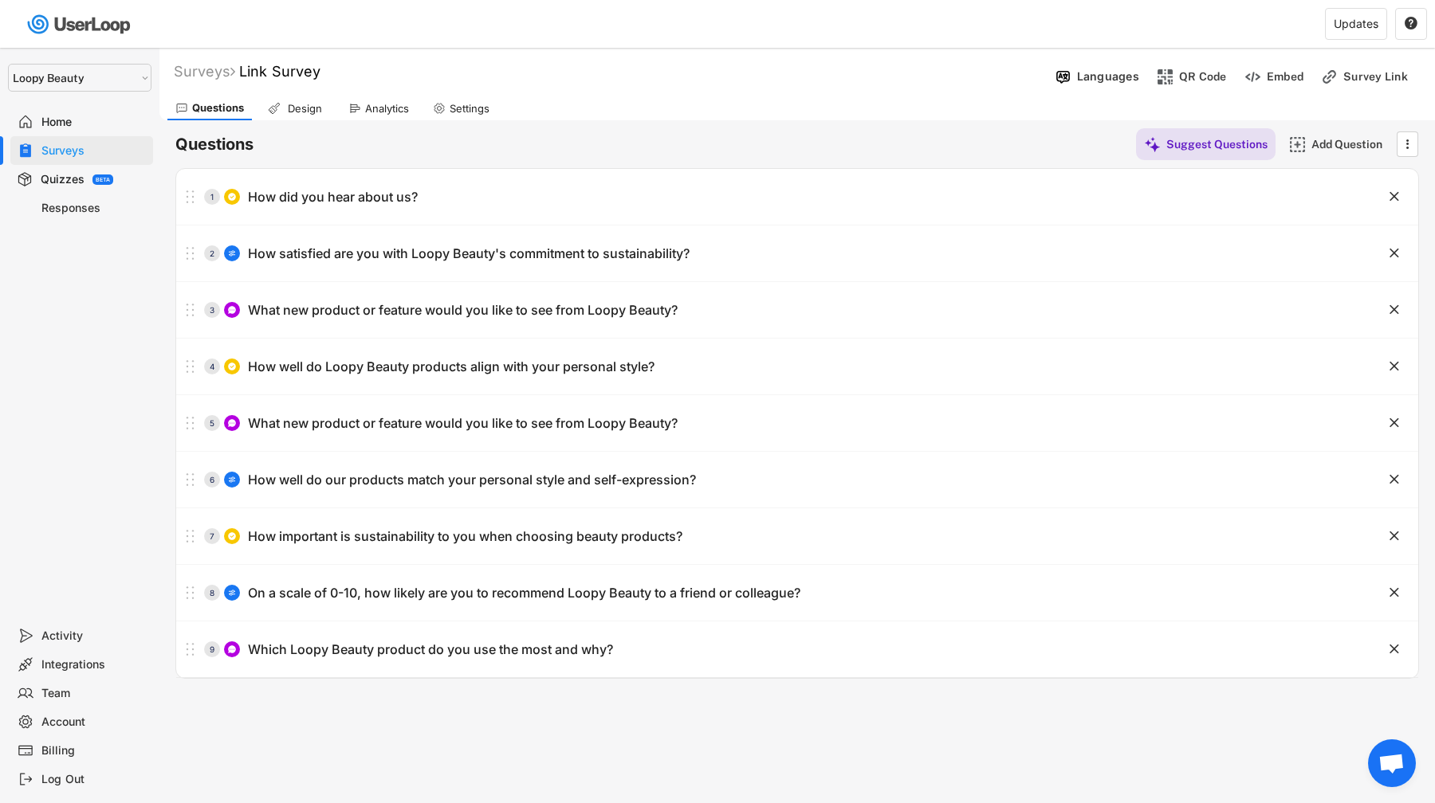
click at [316, 107] on div "Design" at bounding box center [305, 109] width 40 height 14
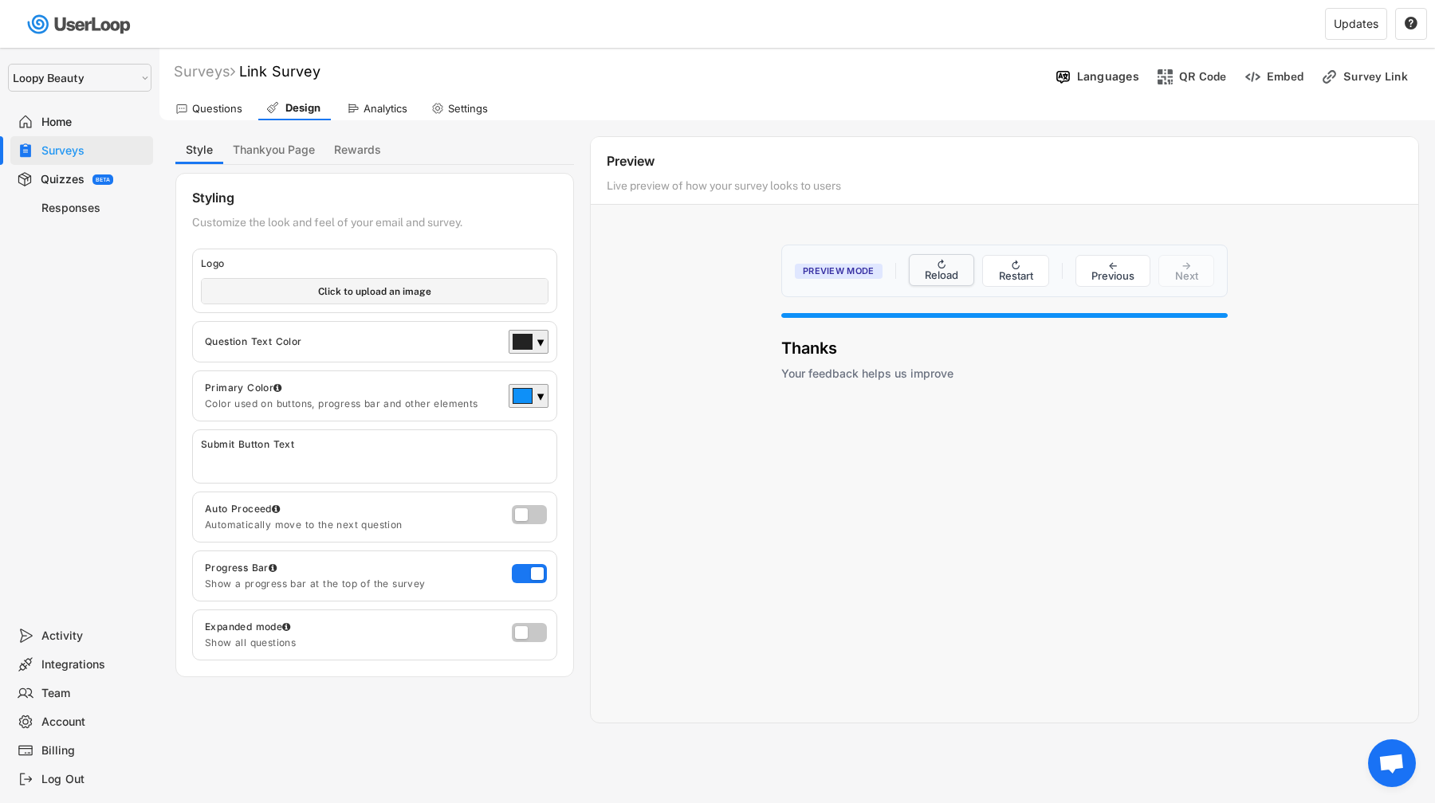
click at [958, 266] on button "↻ Reload" at bounding box center [942, 270] width 66 height 32
click at [958, 266] on button "↻ Reload" at bounding box center [942, 271] width 66 height 32
click at [990, 273] on button "↻ Restart" at bounding box center [1015, 270] width 67 height 32
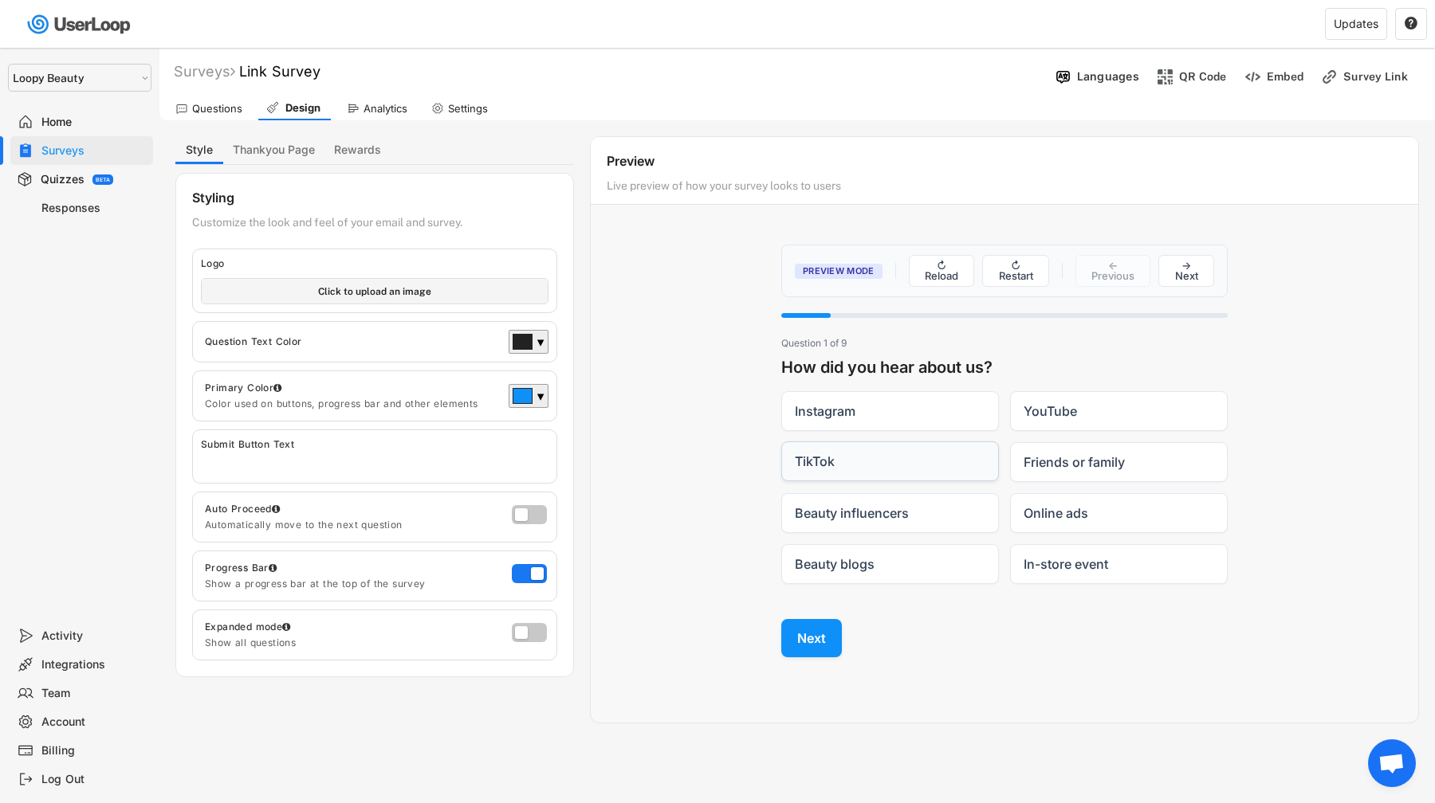
click at [882, 462] on label "TikTok" at bounding box center [890, 462] width 218 height 40
click at [781, 442] on input "TikTok" at bounding box center [780, 442] width 1 height 1
radio input "true"
